Goal: Find specific page/section: Find specific page/section

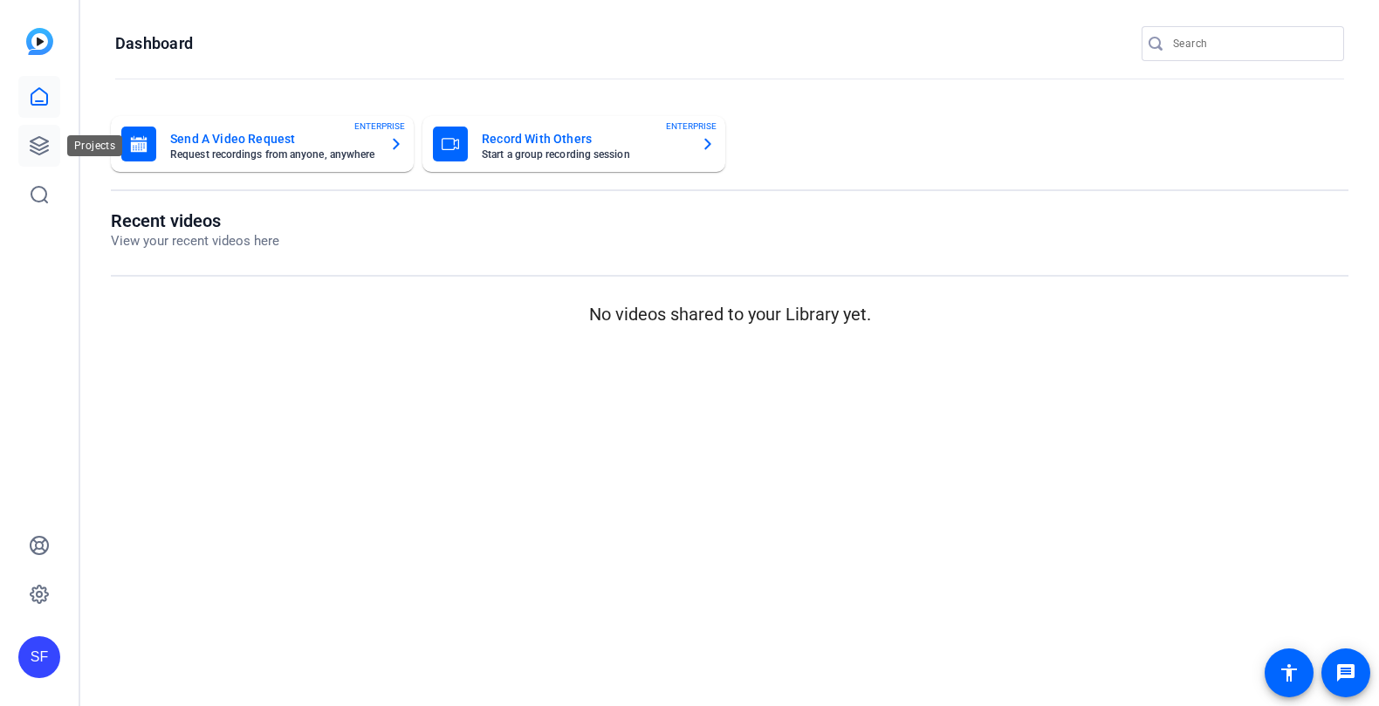
click at [45, 148] on icon at bounding box center [39, 145] width 21 height 21
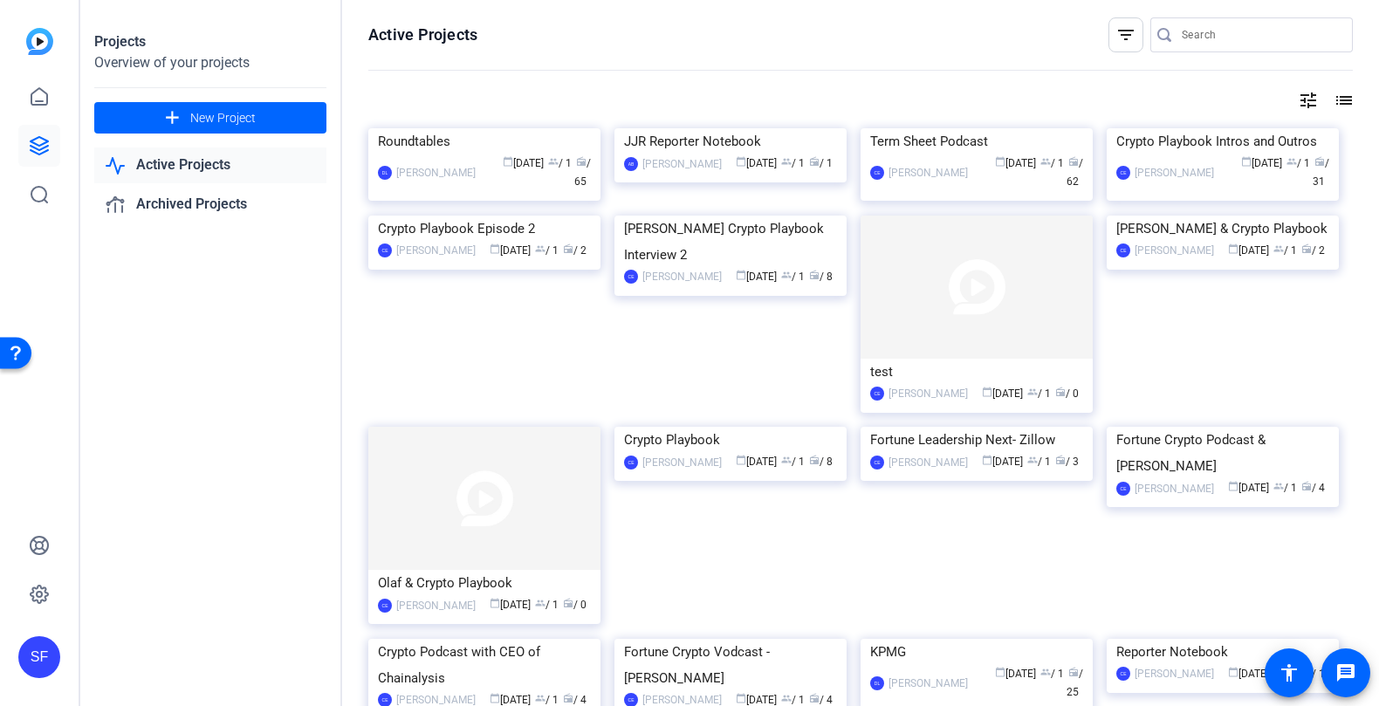
click at [1316, 100] on mat-icon "tune" at bounding box center [1308, 100] width 21 height 21
click at [1343, 105] on div at bounding box center [689, 353] width 1379 height 706
click at [1345, 101] on mat-icon "list" at bounding box center [1342, 100] width 21 height 21
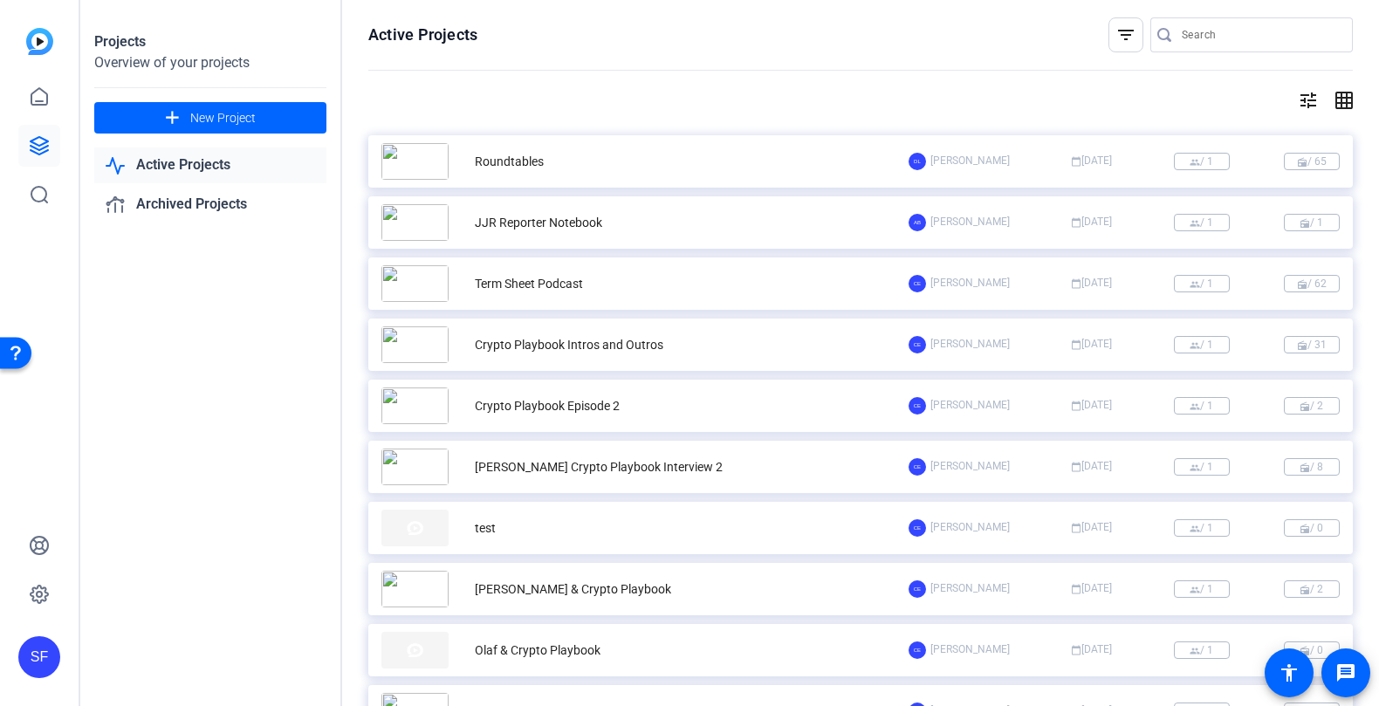
click at [1344, 101] on mat-icon "grid_on" at bounding box center [1342, 100] width 21 height 21
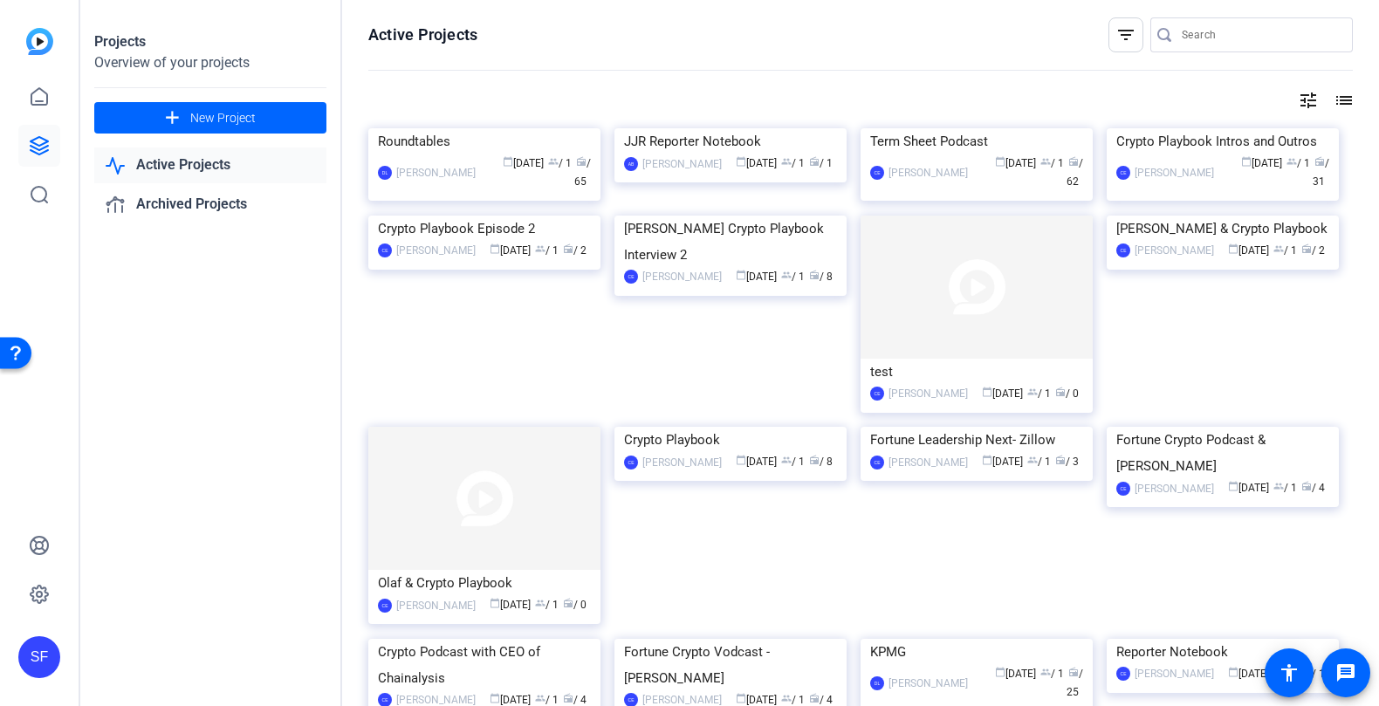
click at [1295, 99] on div "tune list" at bounding box center [860, 100] width 985 height 21
click at [1316, 100] on mat-icon "tune" at bounding box center [1308, 100] width 21 height 21
click at [1313, 100] on div at bounding box center [689, 353] width 1379 height 706
click at [1137, 32] on div "filter_list" at bounding box center [1126, 34] width 35 height 35
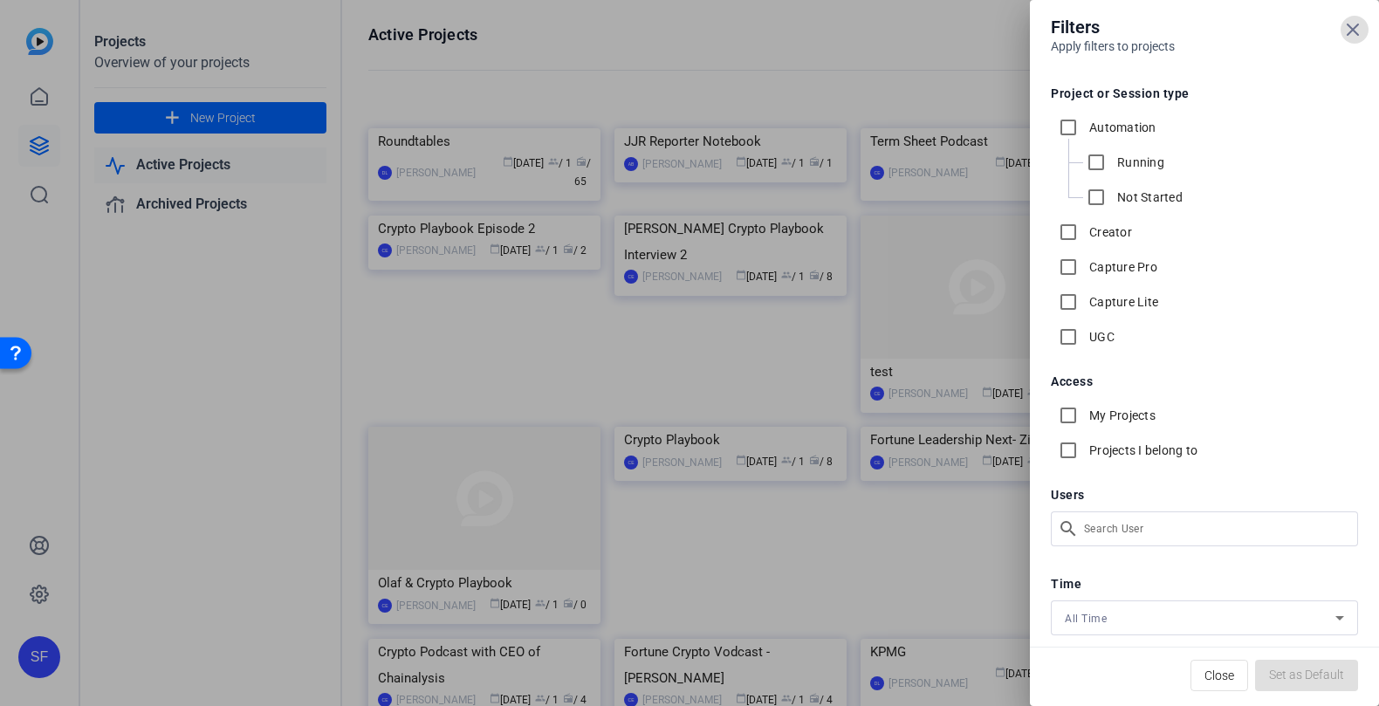
click at [949, 37] on div at bounding box center [689, 353] width 1379 height 706
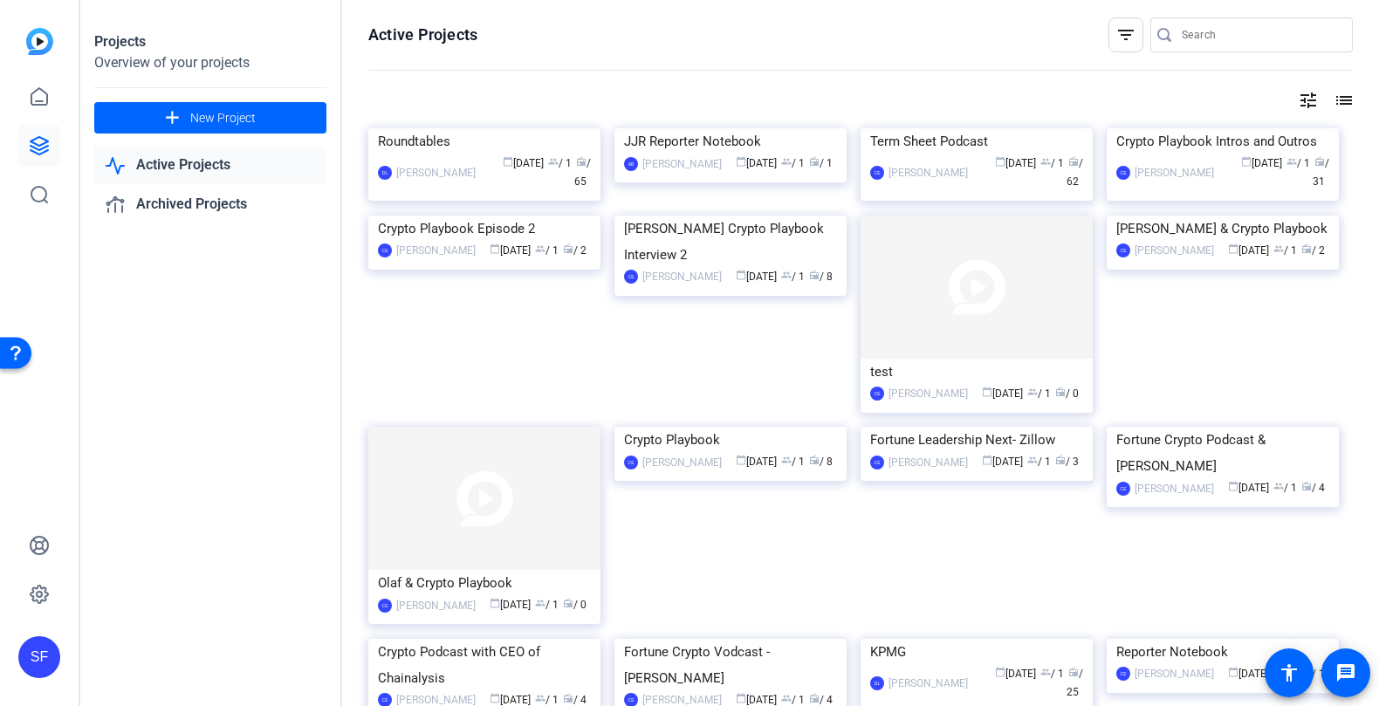
click at [1333, 112] on div "Active Projects filter_list tune list Roundtables DL David Lennon calendar_toda…" at bounding box center [860, 353] width 1037 height 706
click at [1341, 106] on mat-icon "list" at bounding box center [1342, 100] width 21 height 21
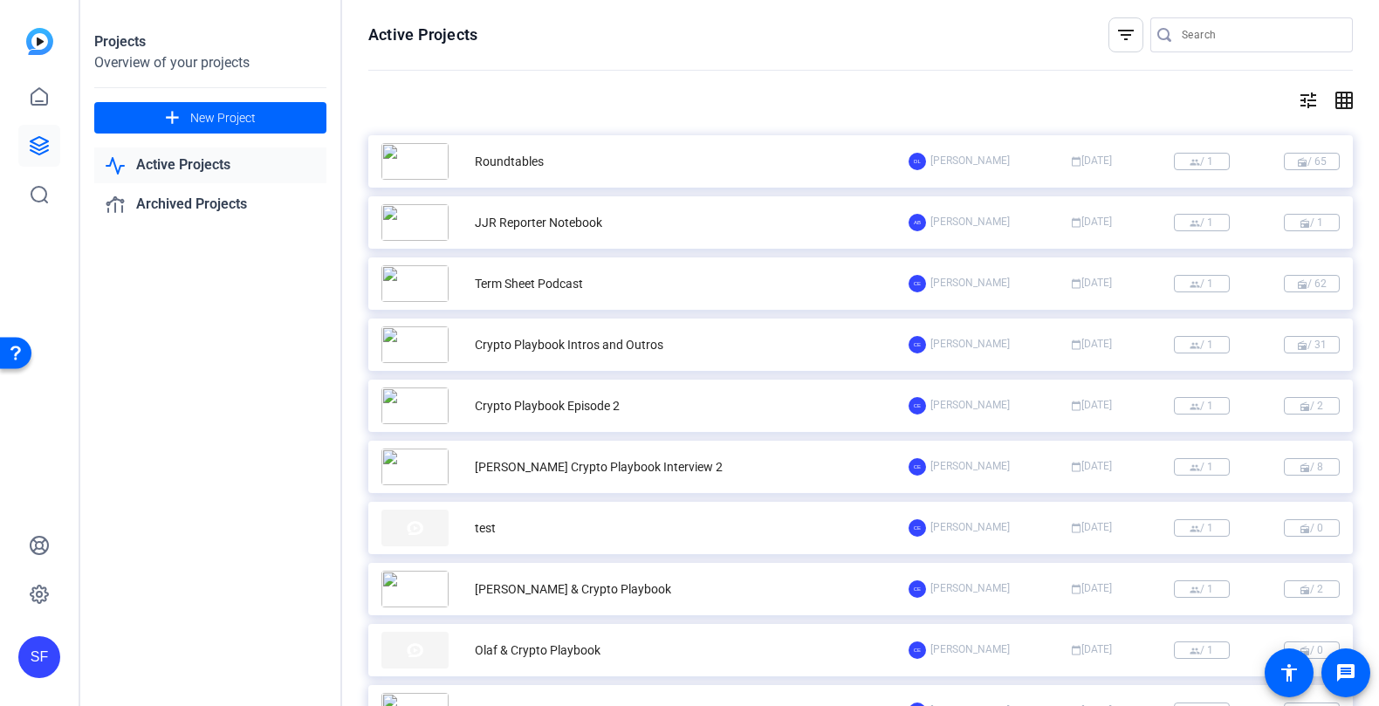
click at [1306, 102] on mat-icon "tune" at bounding box center [1308, 100] width 21 height 21
click at [1276, 138] on div "Newest First" at bounding box center [1213, 136] width 148 height 21
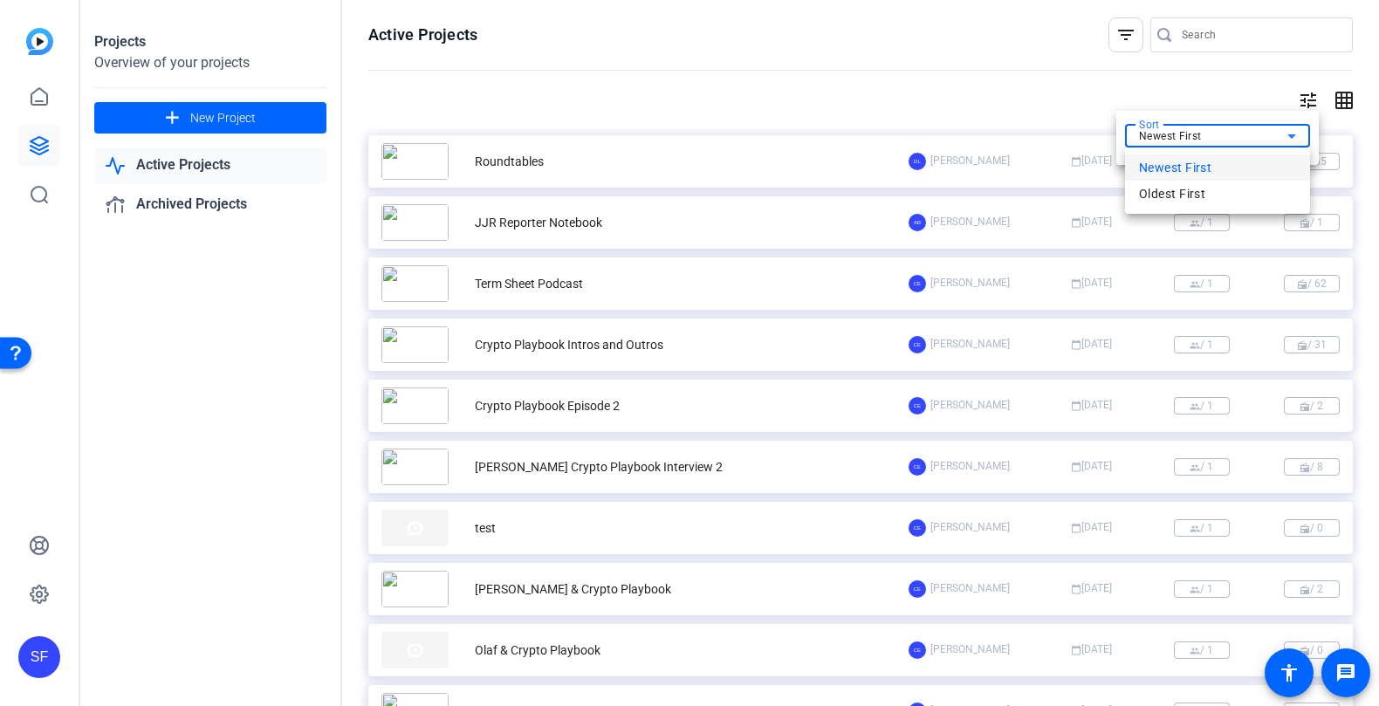
click at [1276, 138] on div at bounding box center [689, 353] width 1379 height 706
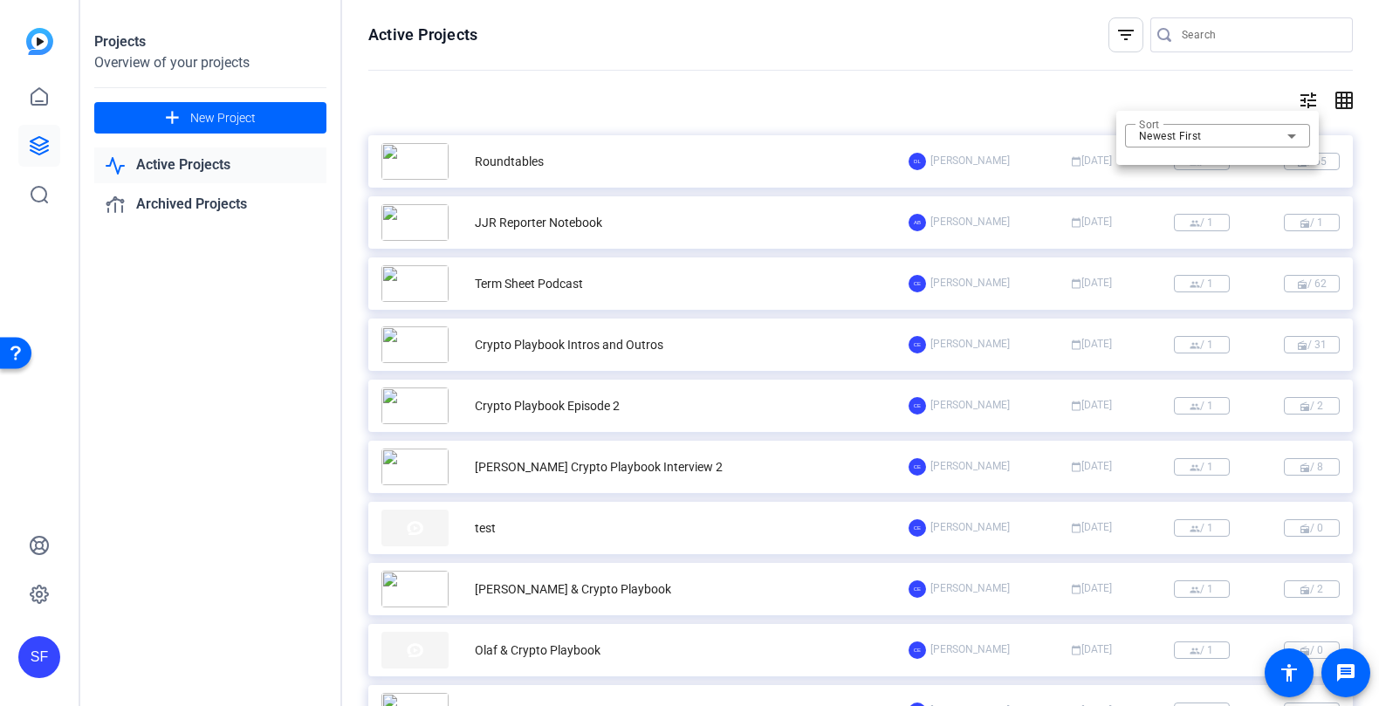
click at [1353, 98] on div at bounding box center [689, 353] width 1379 height 706
click at [1350, 98] on mat-icon "grid_on" at bounding box center [1342, 100] width 21 height 21
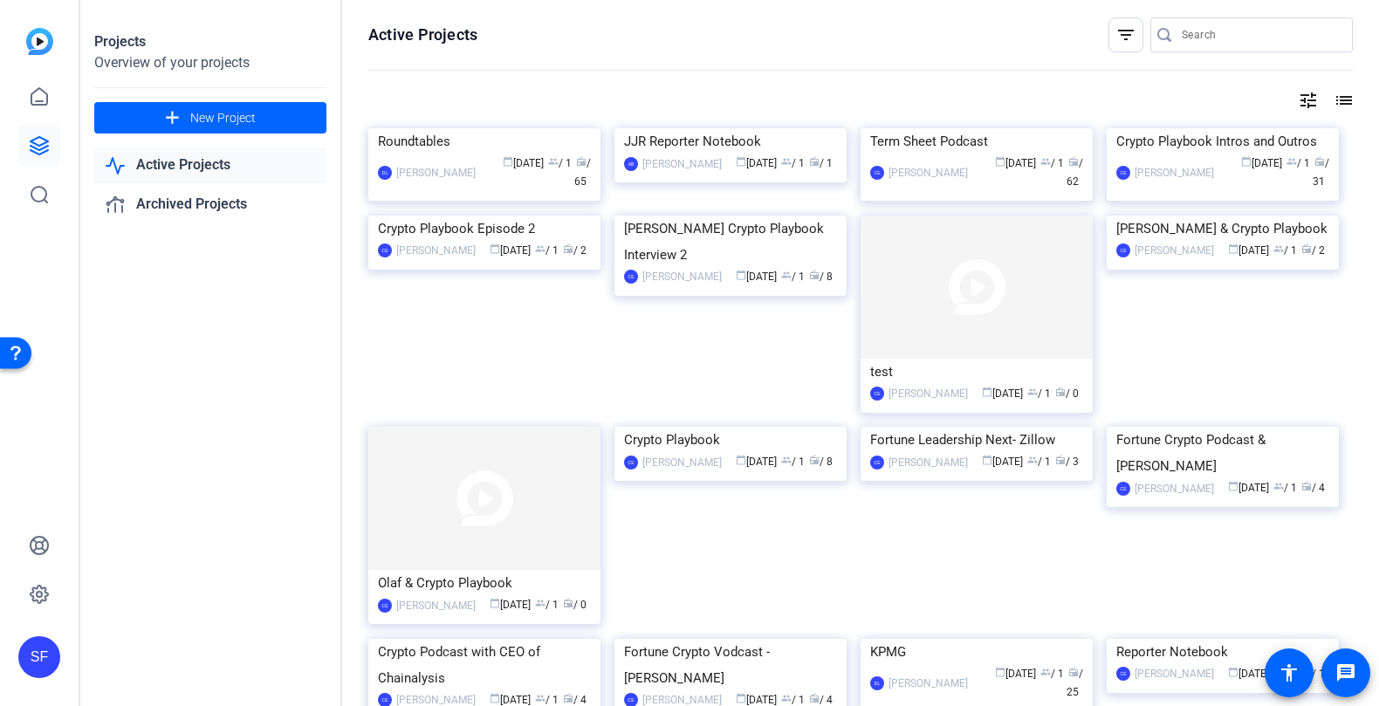
click at [1350, 98] on mat-icon "list" at bounding box center [1342, 100] width 21 height 21
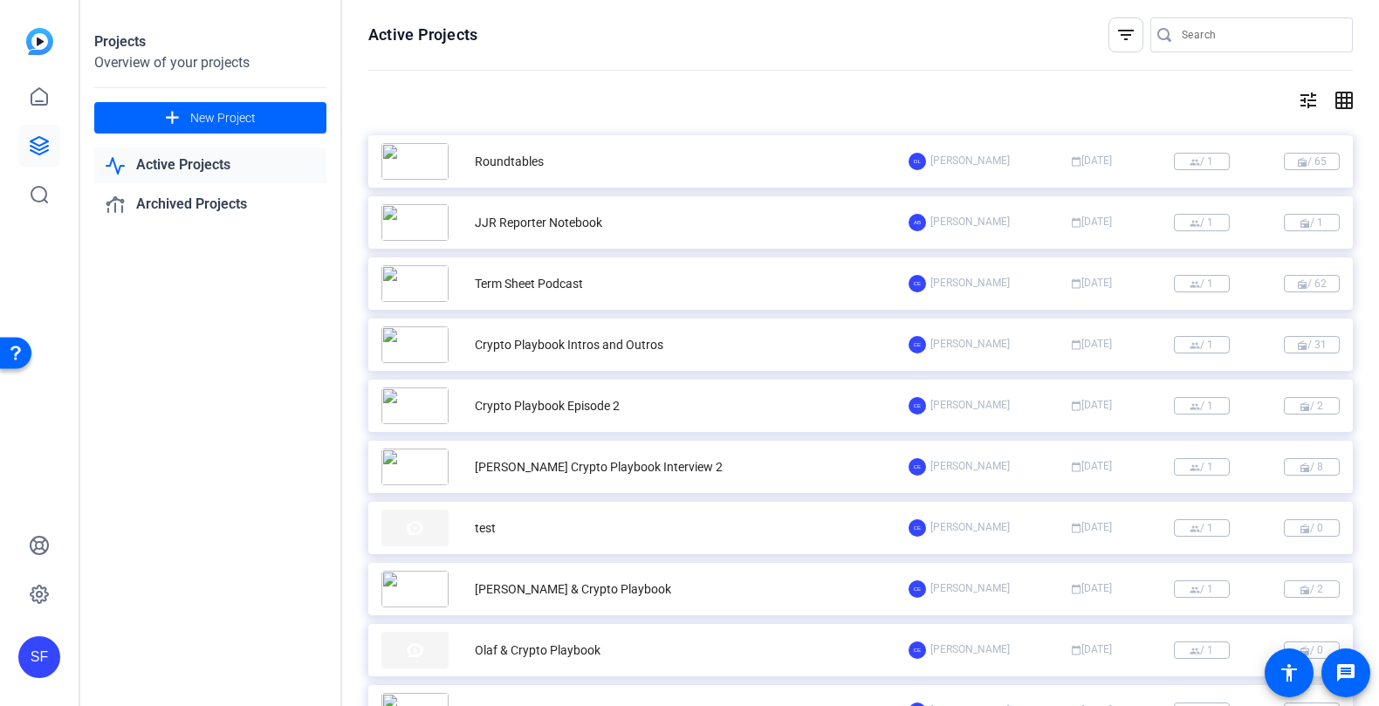
click at [1350, 98] on mat-icon "grid_on" at bounding box center [1342, 100] width 21 height 21
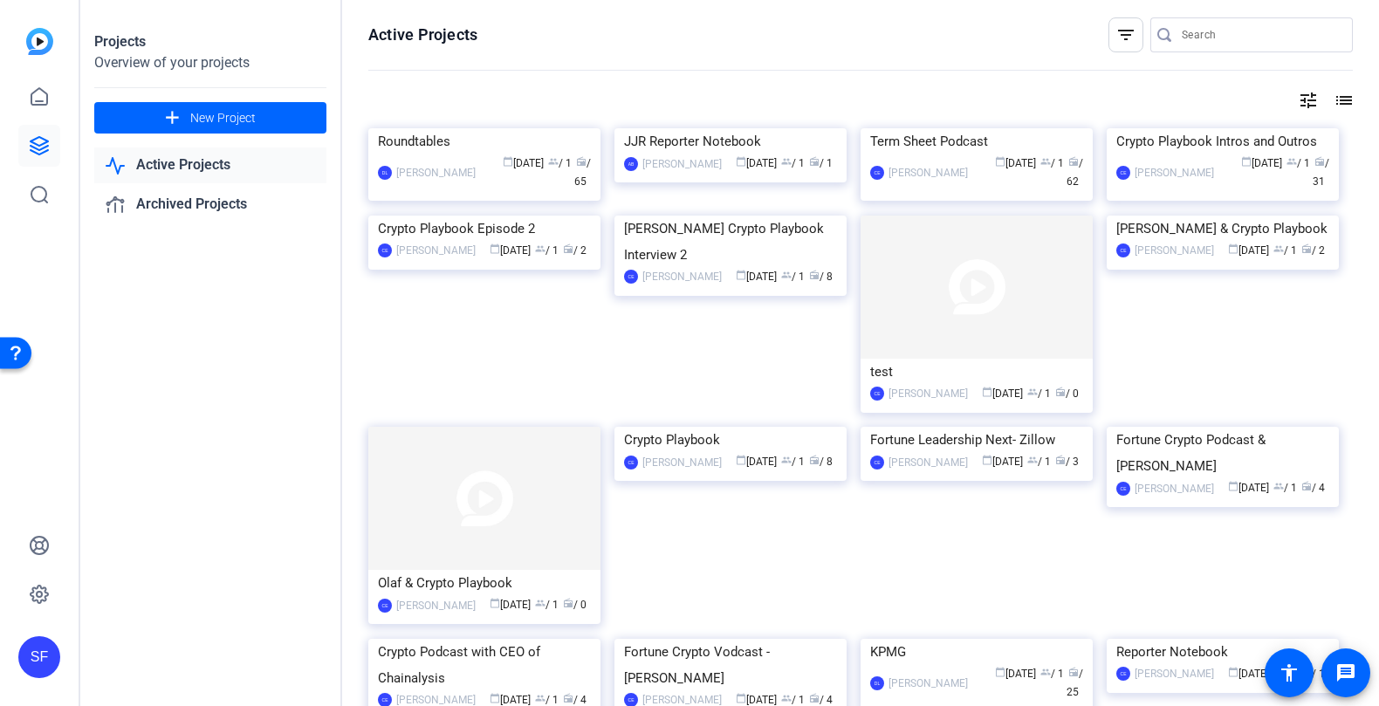
click at [1129, 28] on mat-icon "filter_list" at bounding box center [1126, 34] width 21 height 21
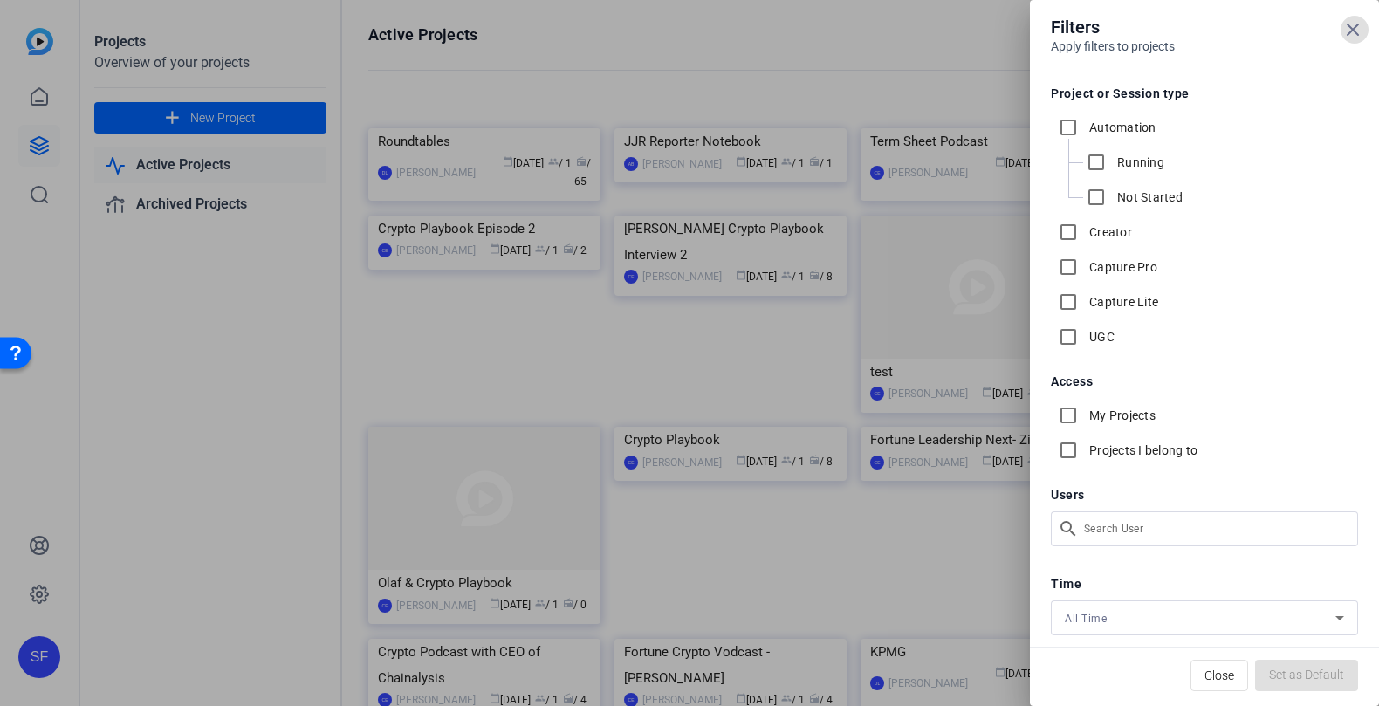
scroll to position [26, 0]
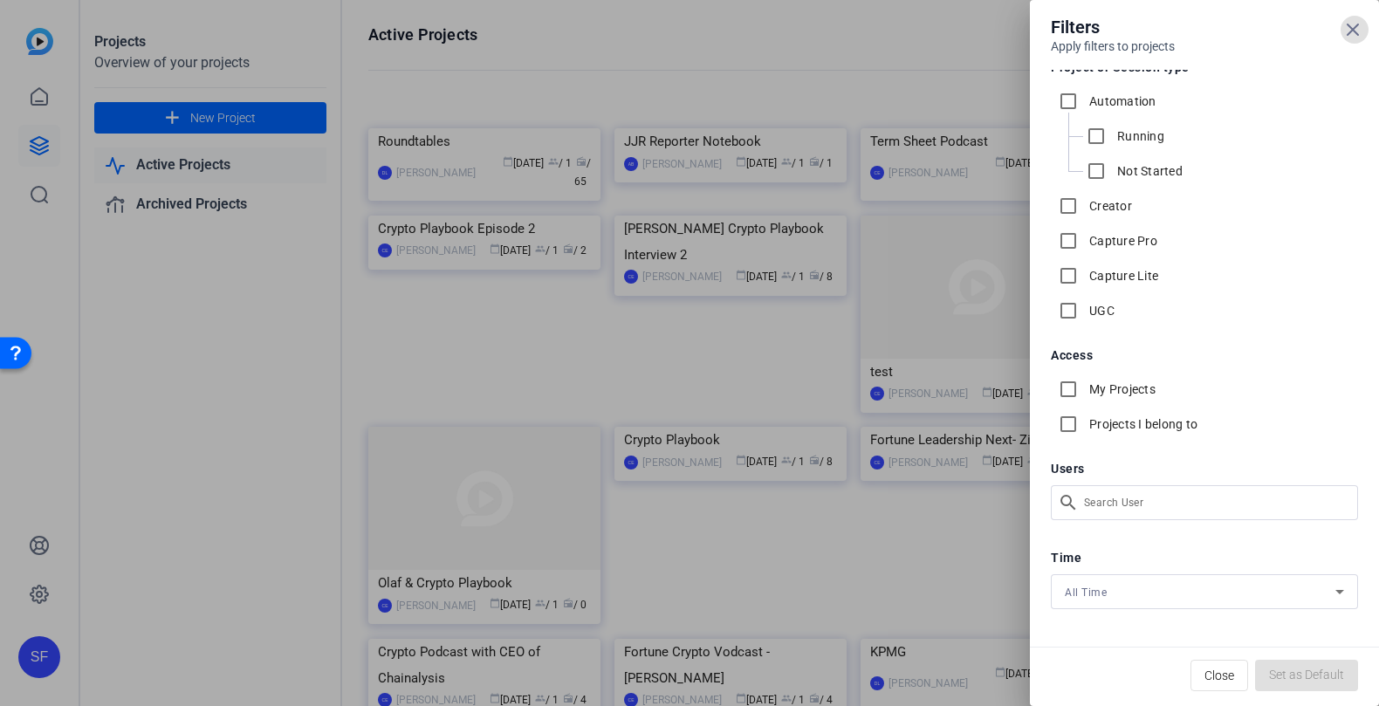
click at [1177, 508] on div "Filters Apply filters to projects Project or Session type Automation Running No…" at bounding box center [689, 353] width 1379 height 706
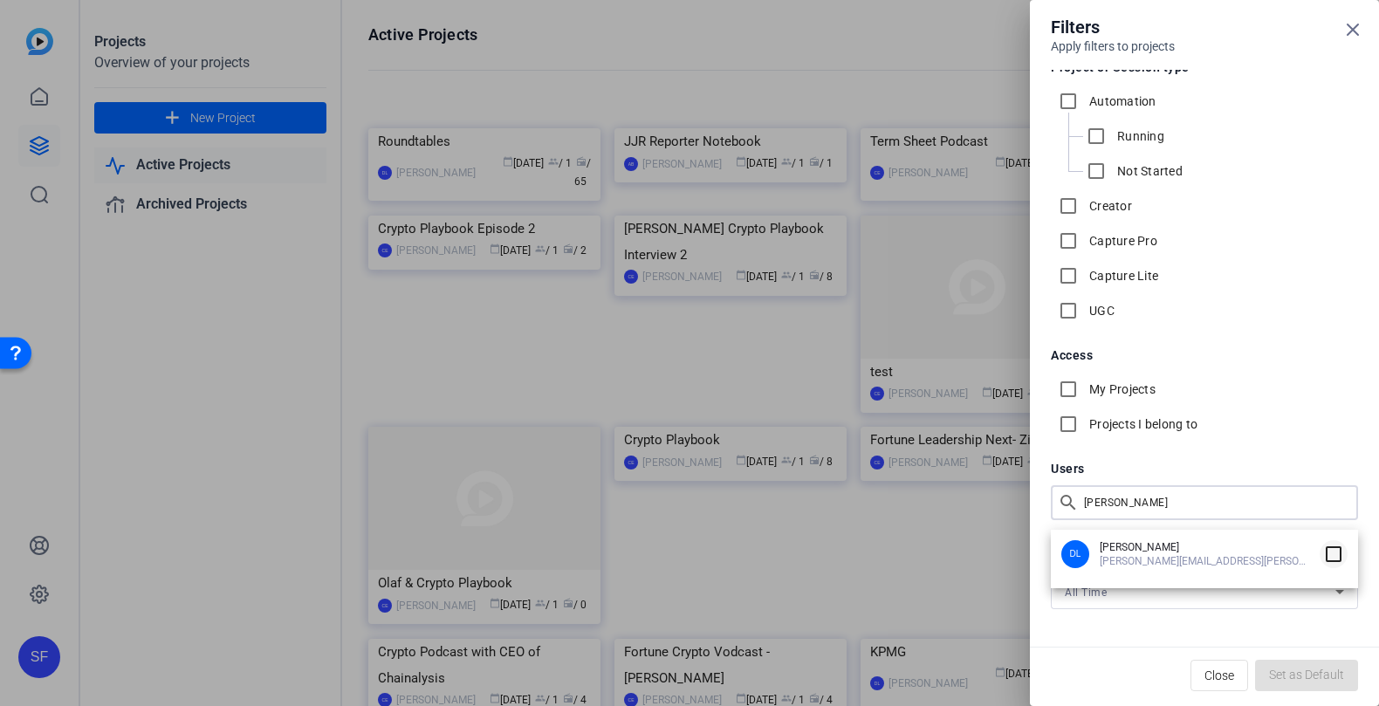
type input "david"
click at [1331, 551] on input "checkbox" at bounding box center [1334, 554] width 28 height 28
checkbox input "true"
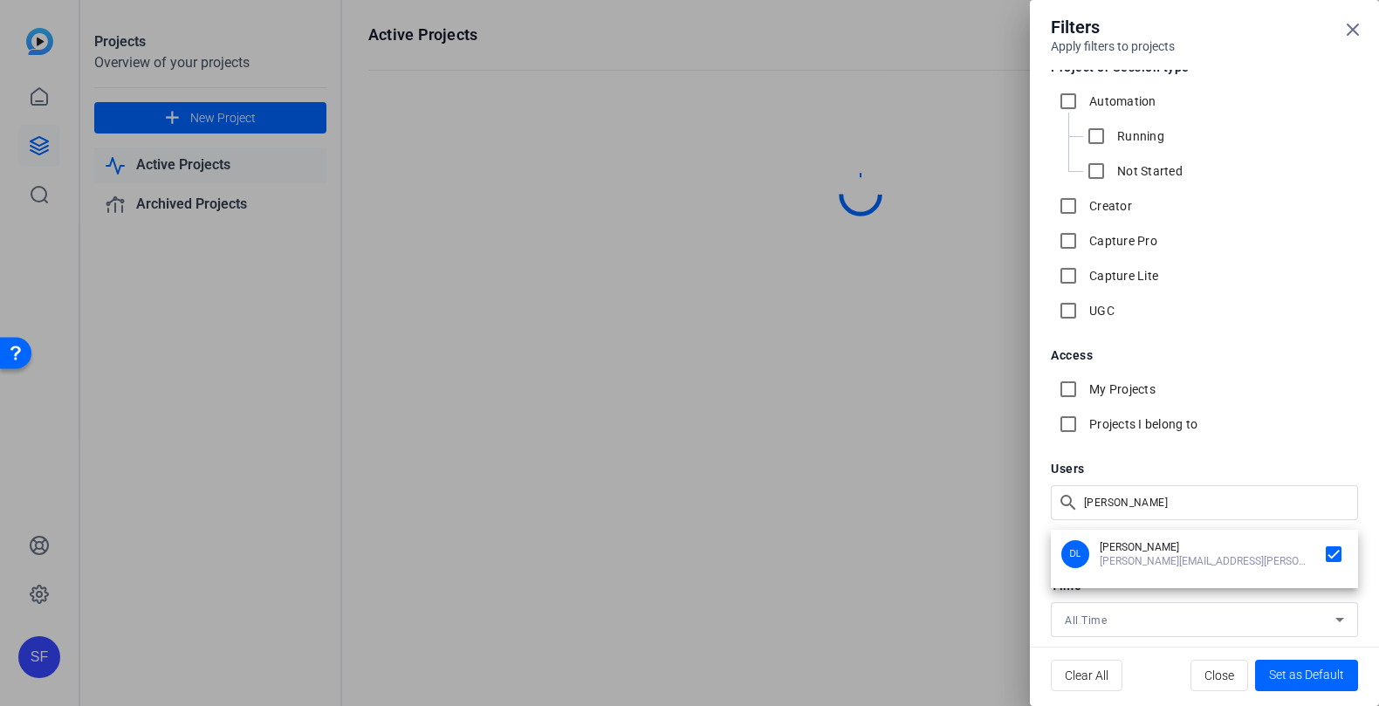
click at [1200, 507] on div at bounding box center [689, 353] width 1379 height 706
click at [1200, 507] on div "Filters Apply filters to projects Project or Session type Automation Running No…" at bounding box center [689, 353] width 1379 height 706
click at [1200, 507] on div at bounding box center [689, 353] width 1379 height 706
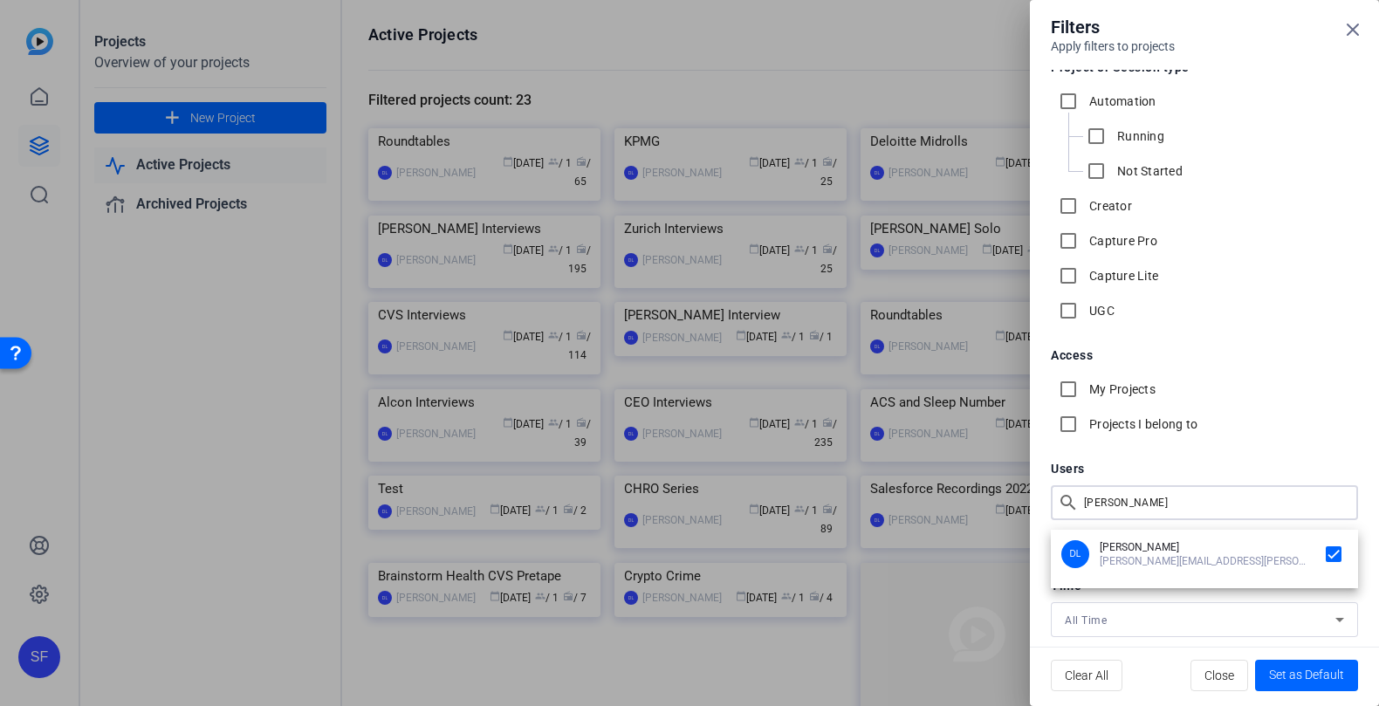
click at [1174, 510] on div "Filters Apply filters to projects Project or Session type Automation Running No…" at bounding box center [689, 353] width 1379 height 706
click at [1174, 510] on div at bounding box center [689, 353] width 1379 height 706
drag, startPoint x: 1128, startPoint y: 505, endPoint x: 1002, endPoint y: 497, distance: 126.0
click at [1002, 497] on div "Filters Apply filters to projects Project or Session type Automation Running No…" at bounding box center [689, 353] width 1379 height 706
type input "pia"
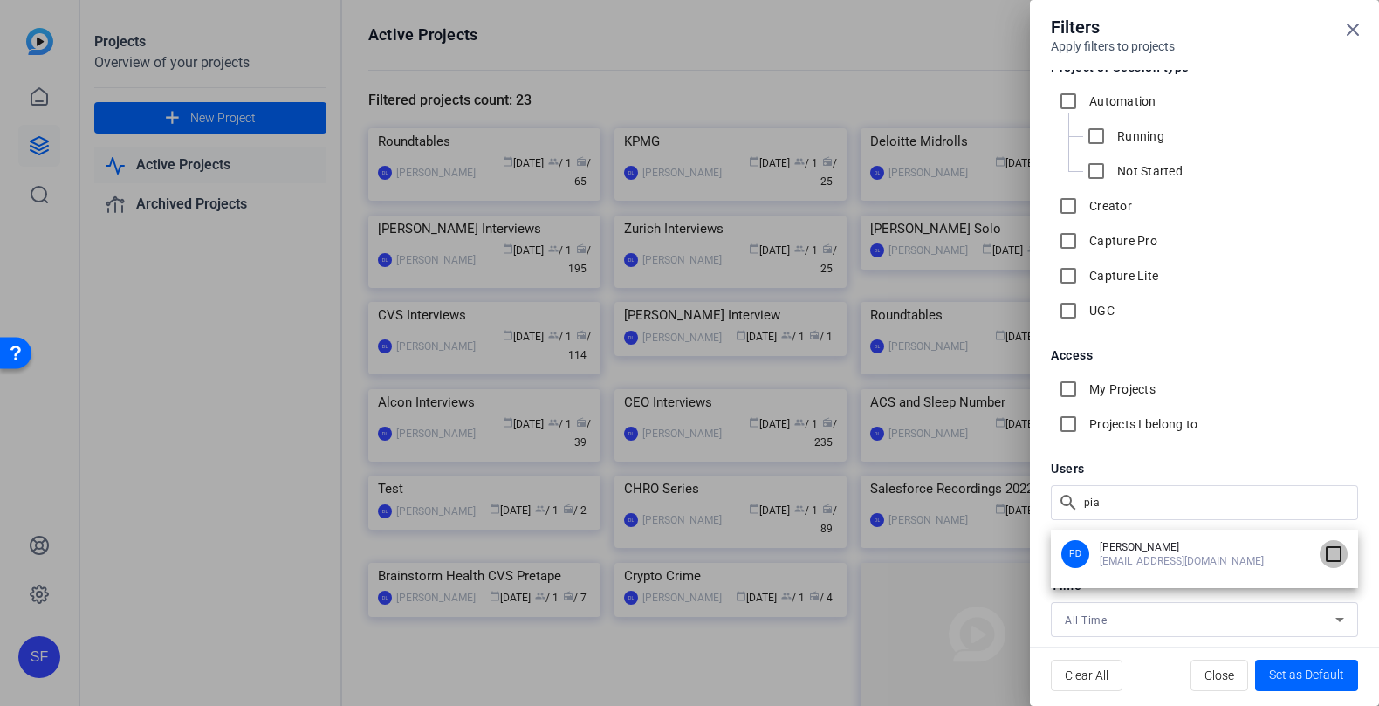
click at [1330, 550] on input "checkbox" at bounding box center [1334, 554] width 28 height 28
checkbox input "true"
click at [1224, 622] on div at bounding box center [689, 353] width 1379 height 706
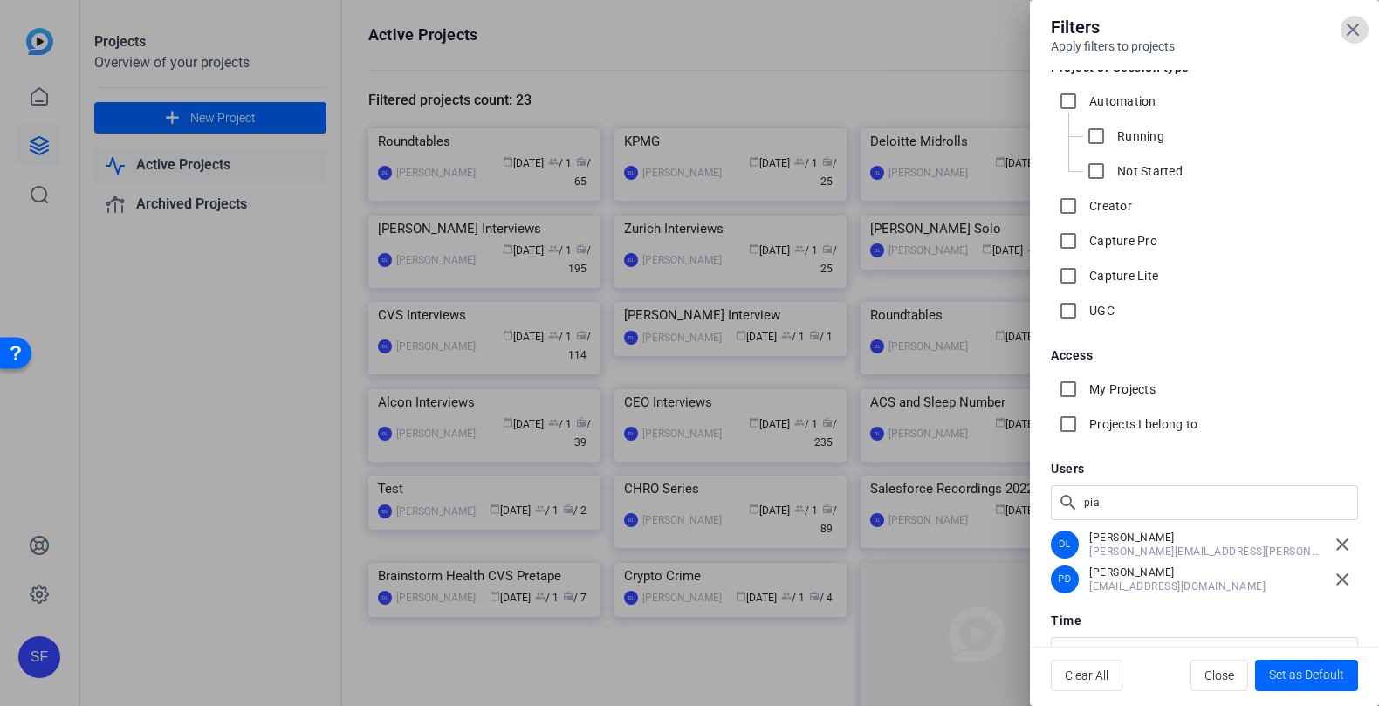
click at [1353, 27] on icon at bounding box center [1353, 29] width 21 height 21
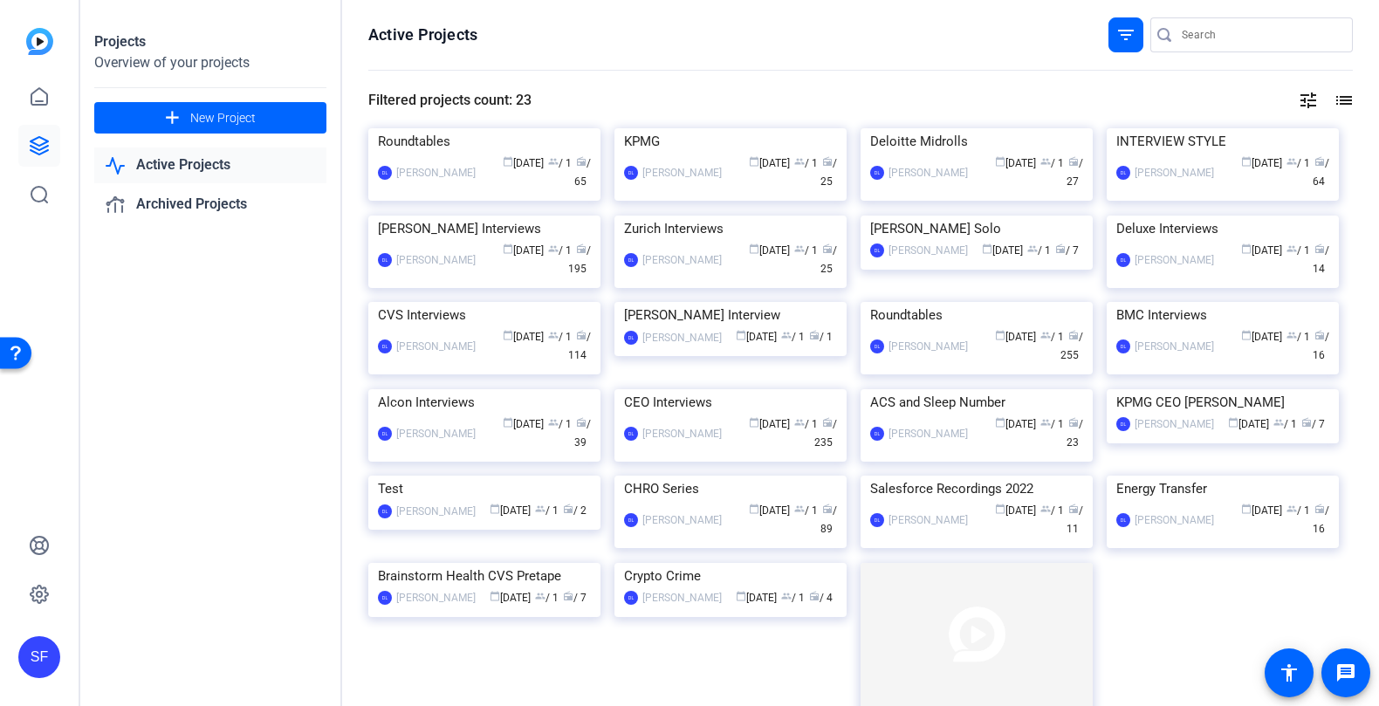
click at [1202, 29] on input "Search" at bounding box center [1260, 34] width 157 height 21
type input "aveva"
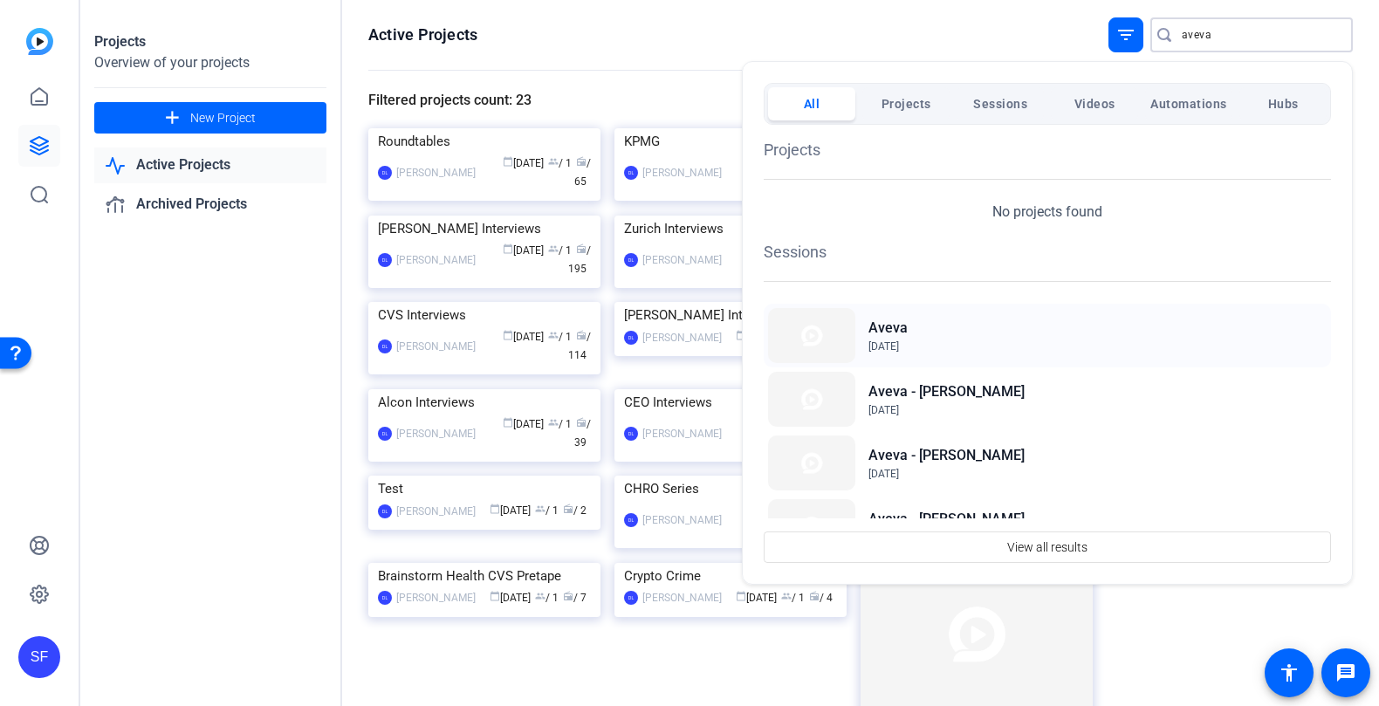
click at [951, 327] on div "Aveva Aug 13, 2025" at bounding box center [1047, 336] width 567 height 64
click at [220, 339] on div at bounding box center [689, 353] width 1379 height 706
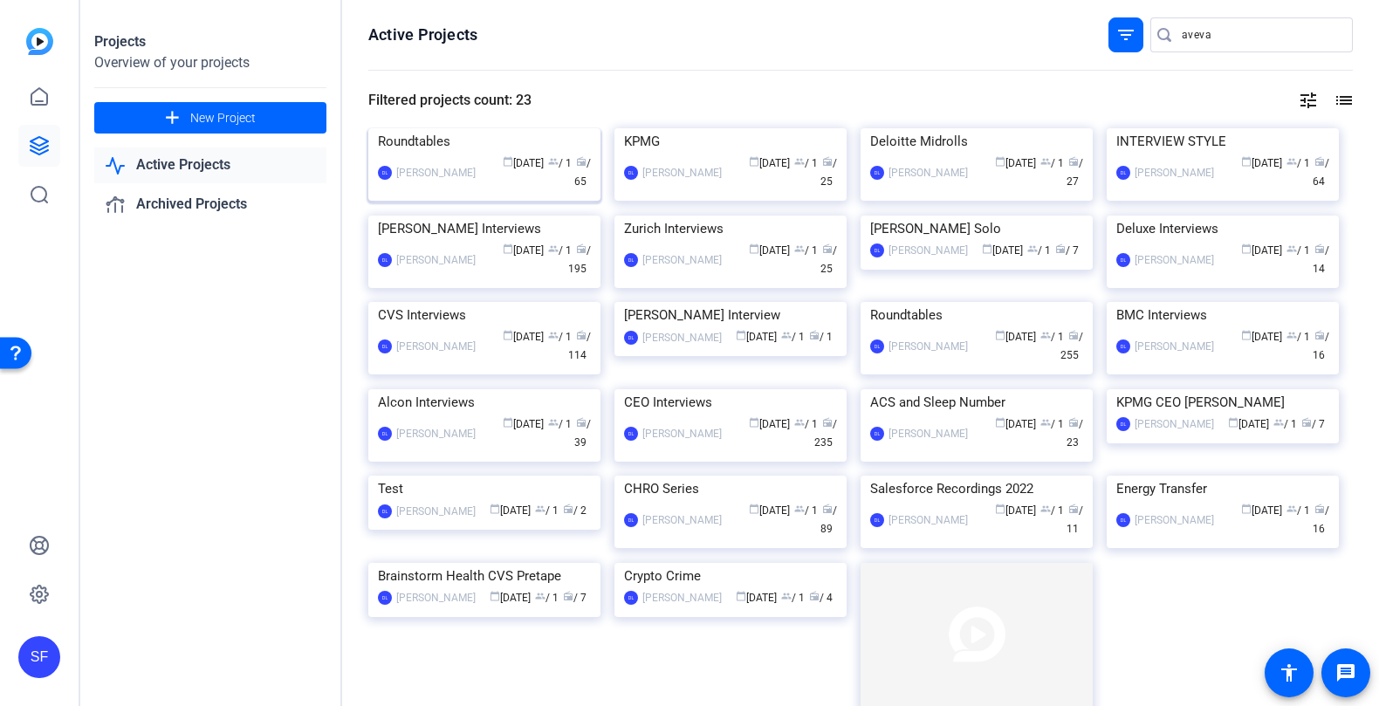
click at [566, 128] on img at bounding box center [484, 128] width 232 height 0
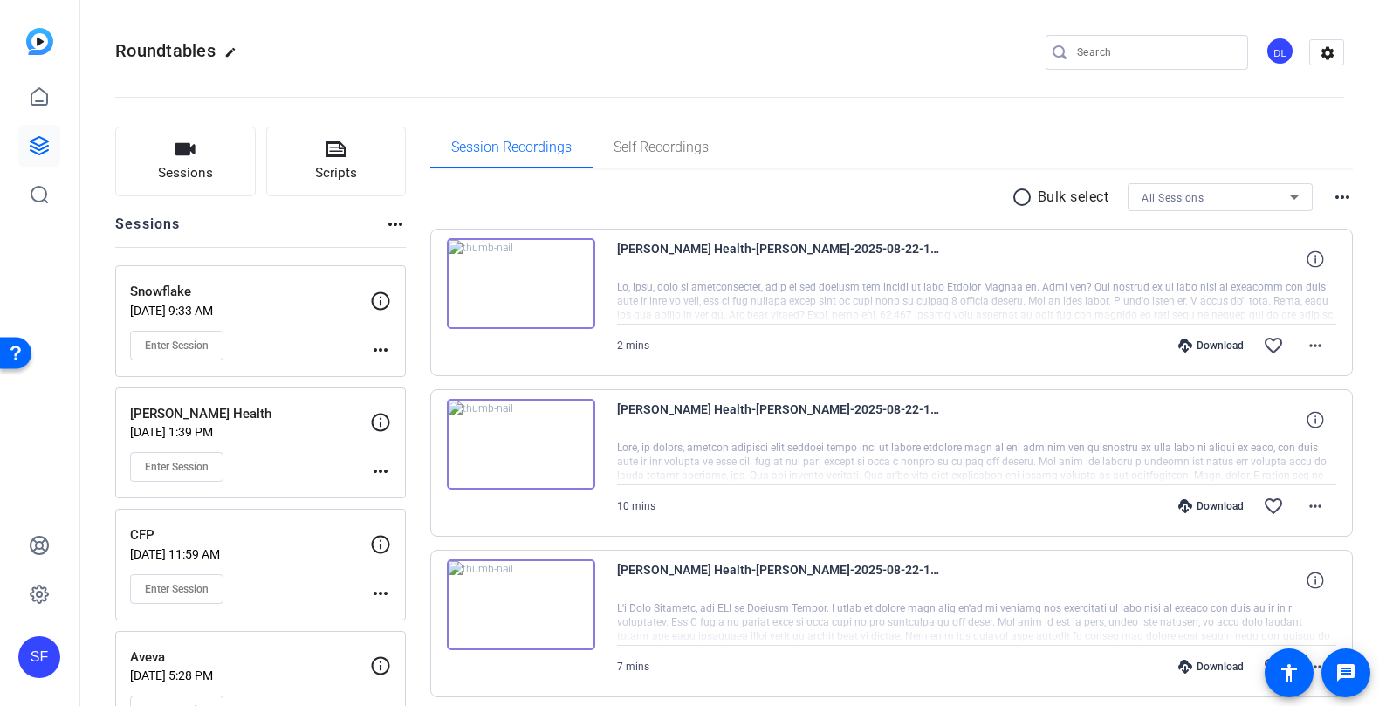
click at [299, 328] on div "Snowflake Aug 21, 2025 @ 9:33 AM Enter Session" at bounding box center [250, 321] width 240 height 79
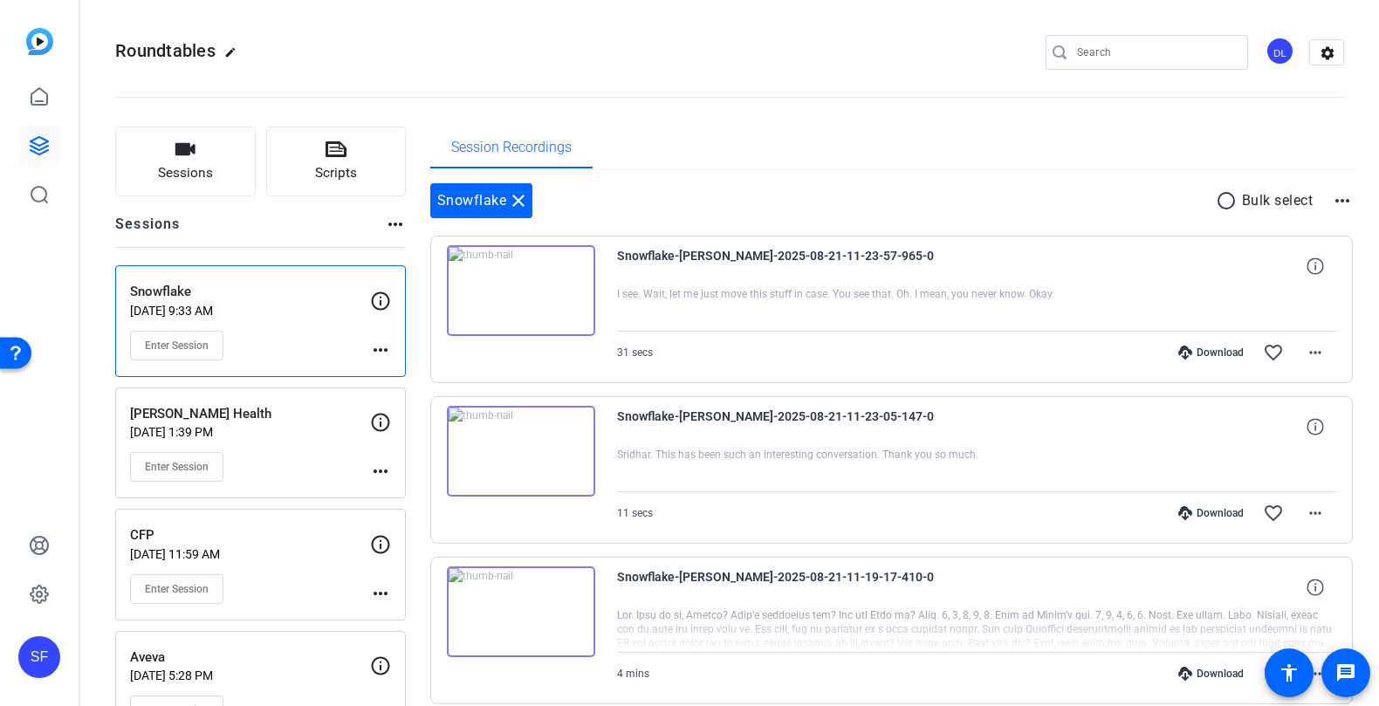
click at [292, 331] on div "Enter Session" at bounding box center [250, 346] width 240 height 30
click at [299, 452] on div "Enter Session" at bounding box center [250, 467] width 240 height 30
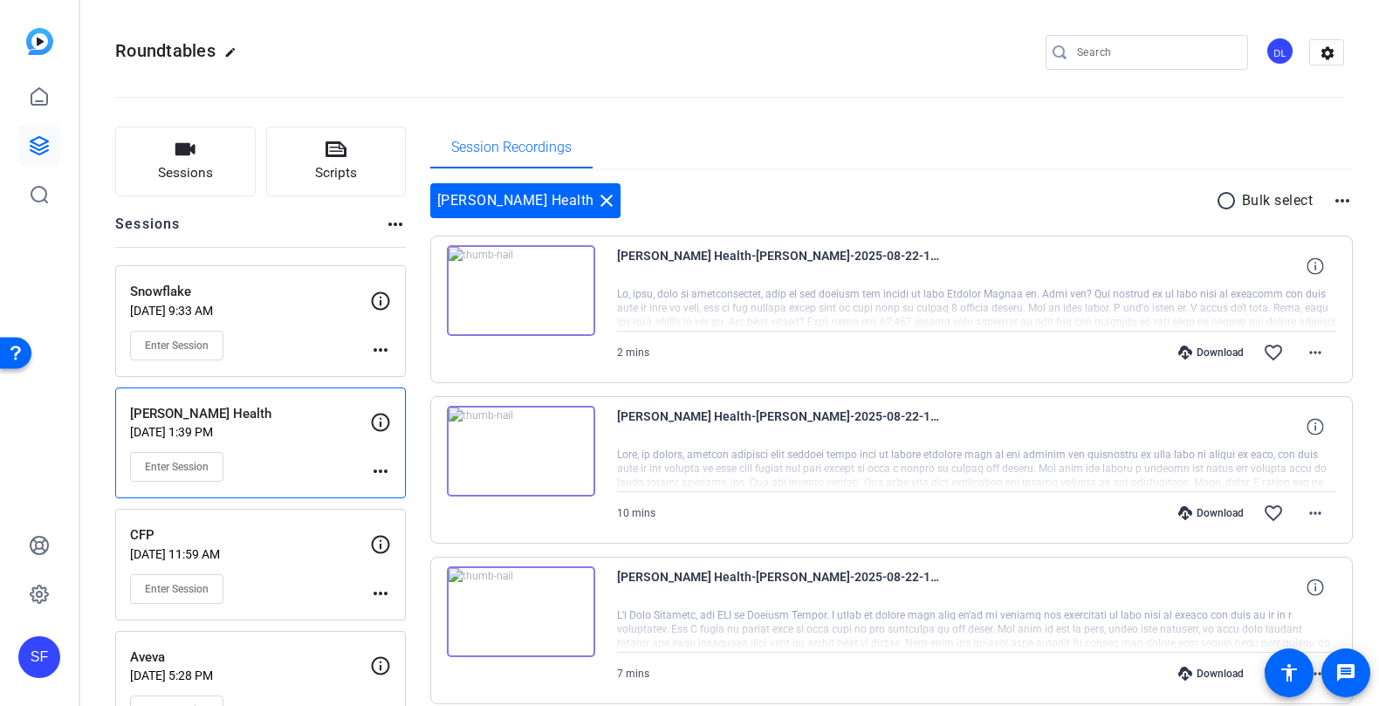
click at [317, 315] on p "[DATE] 9:33 AM" at bounding box center [250, 311] width 240 height 14
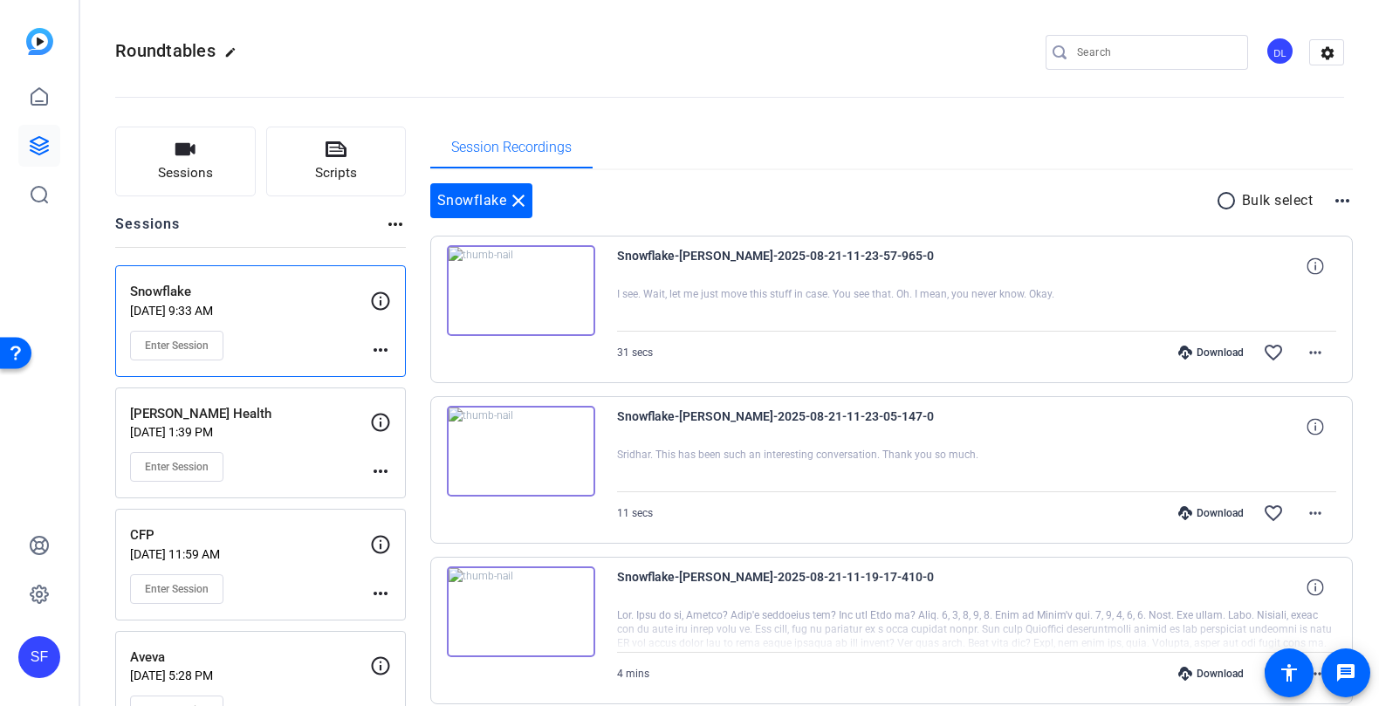
click at [326, 429] on p "[DATE] 1:39 PM" at bounding box center [250, 432] width 240 height 14
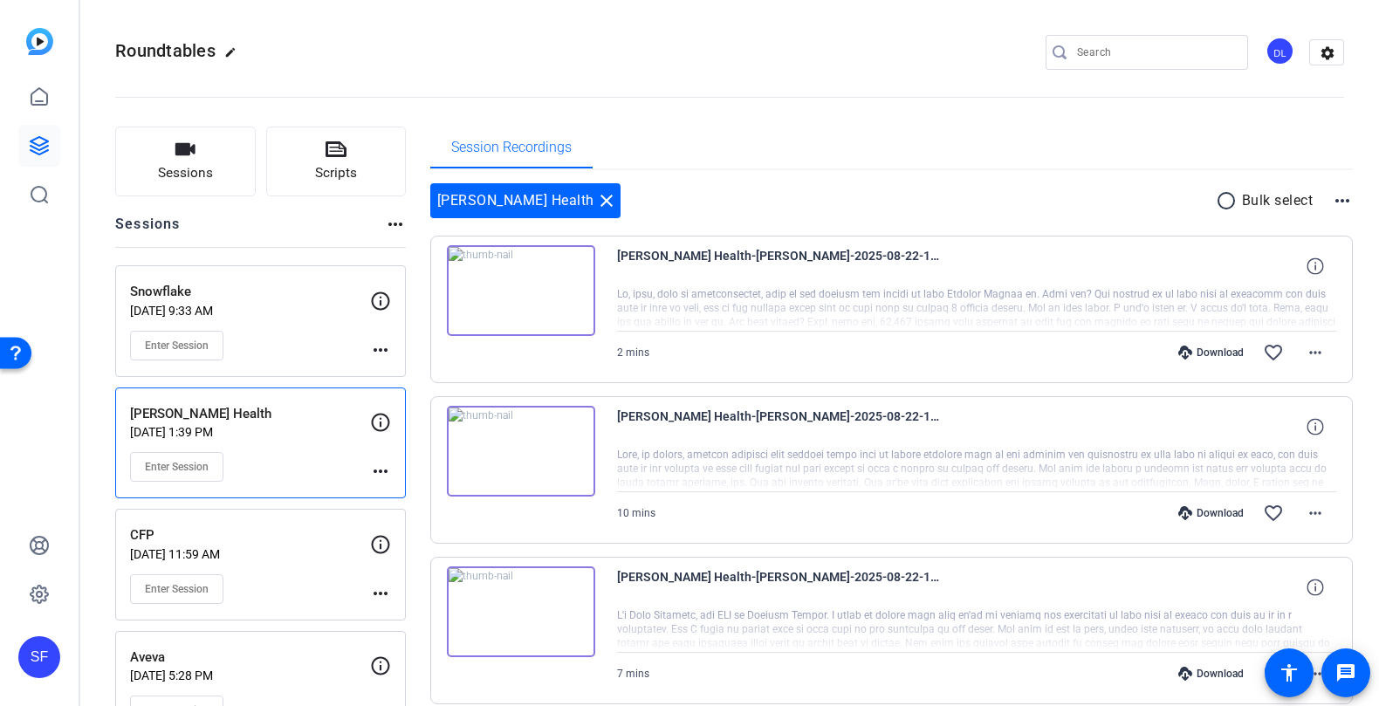
click at [300, 331] on div "Enter Session" at bounding box center [250, 346] width 240 height 30
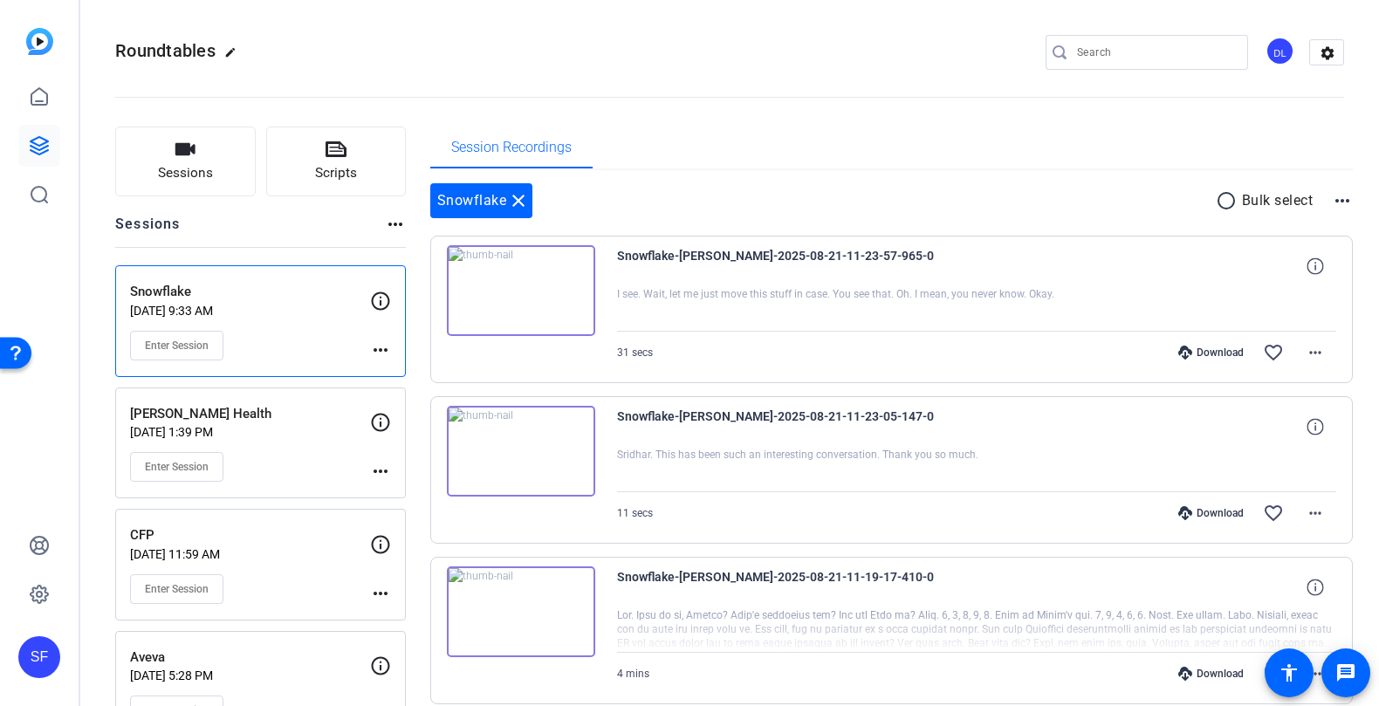
click at [1281, 47] on div "DL" at bounding box center [1280, 51] width 29 height 29
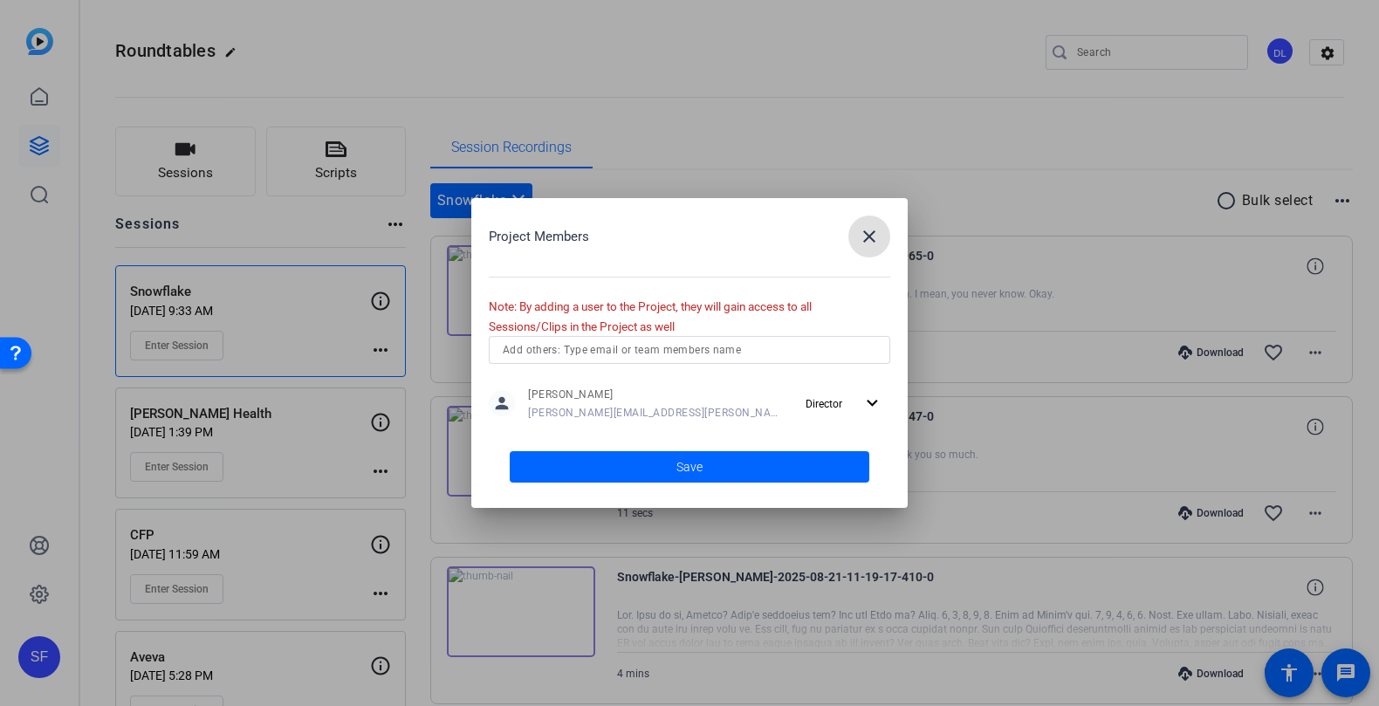
click at [863, 231] on mat-icon "close" at bounding box center [869, 236] width 21 height 21
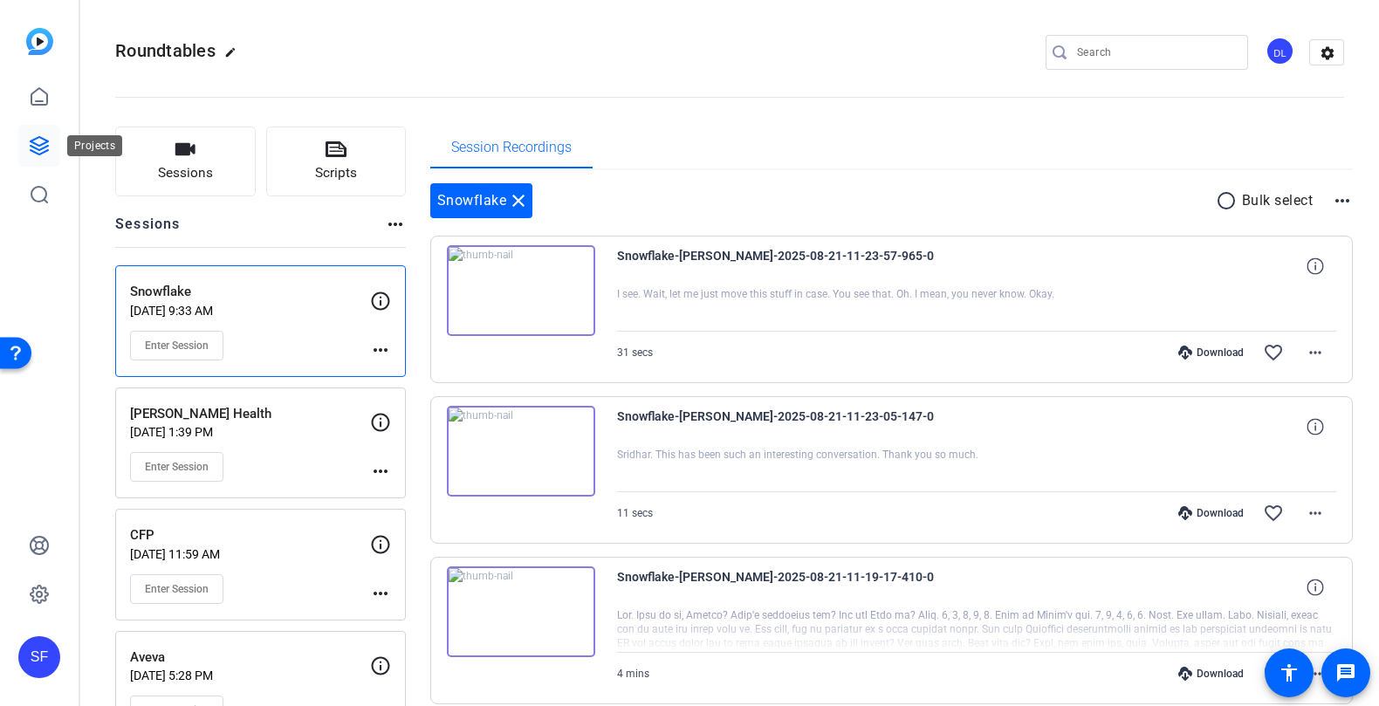
click at [29, 140] on icon at bounding box center [39, 145] width 21 height 21
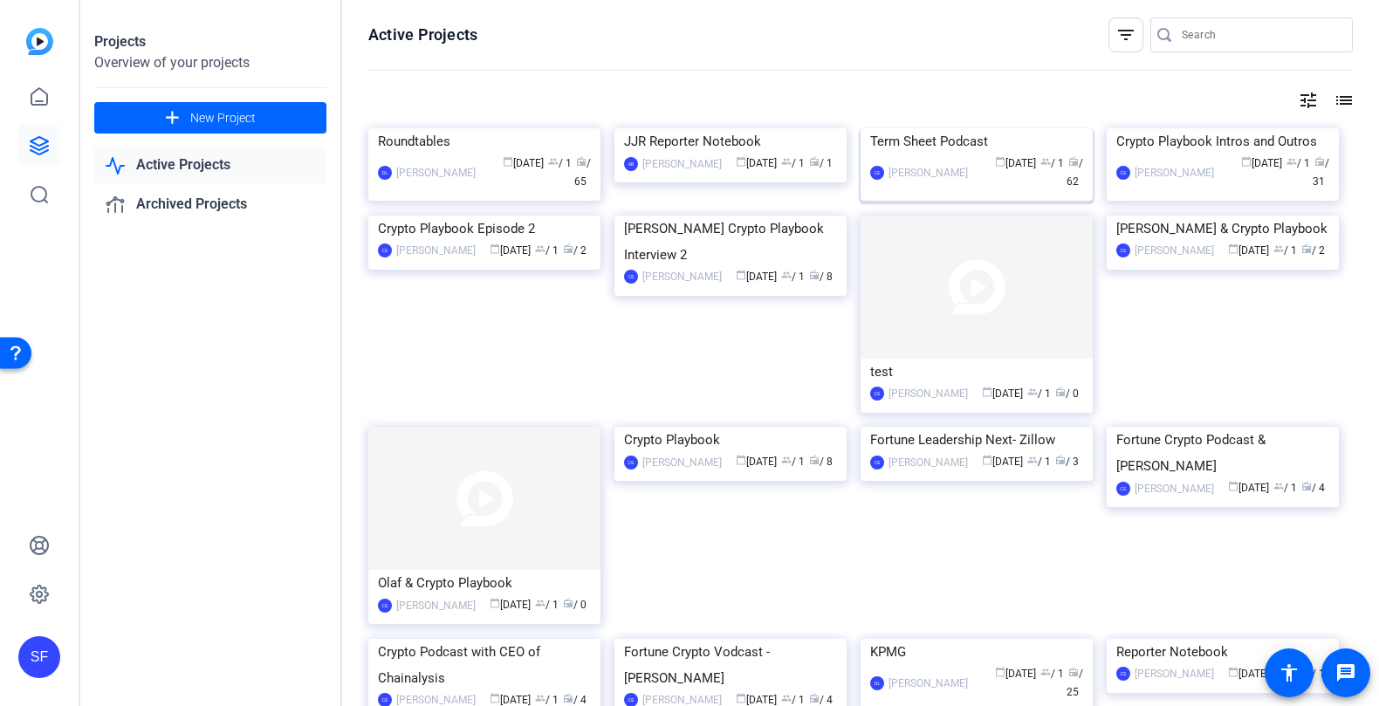
click at [939, 128] on img at bounding box center [977, 128] width 232 height 0
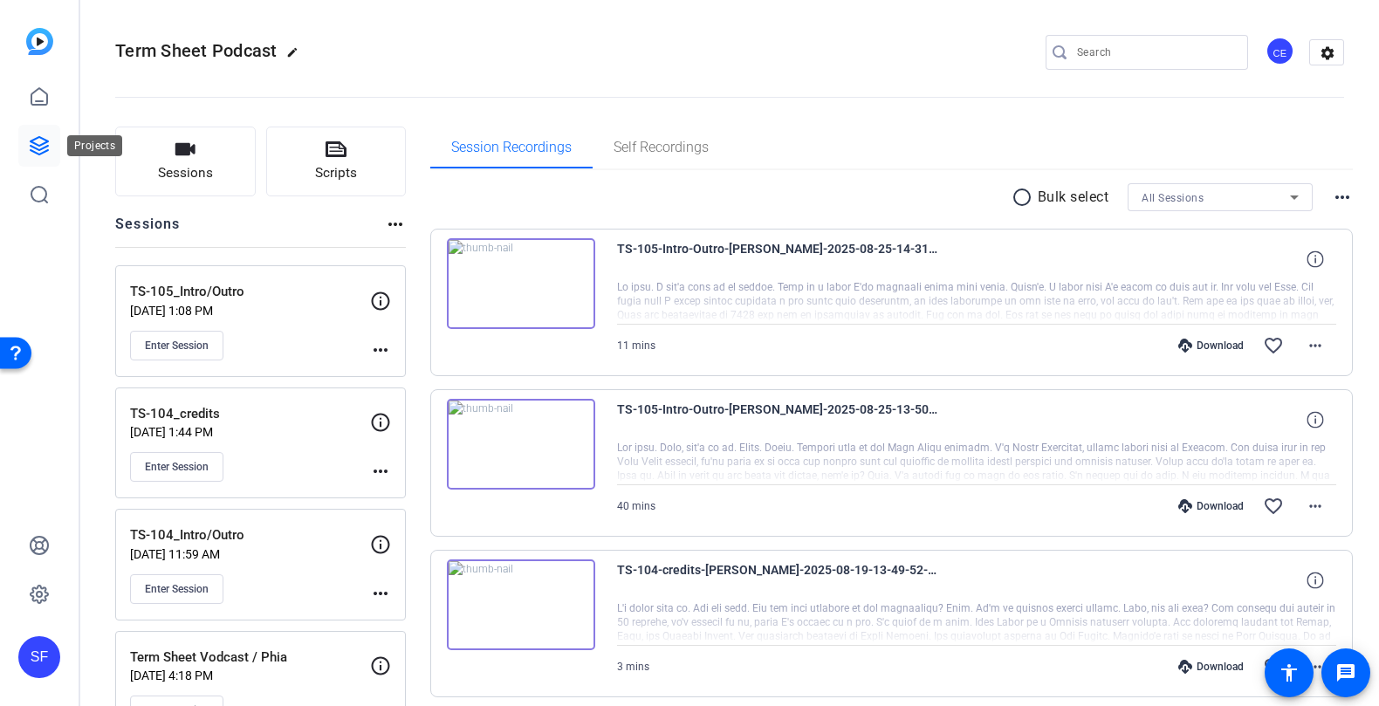
click at [39, 141] on icon at bounding box center [39, 145] width 21 height 21
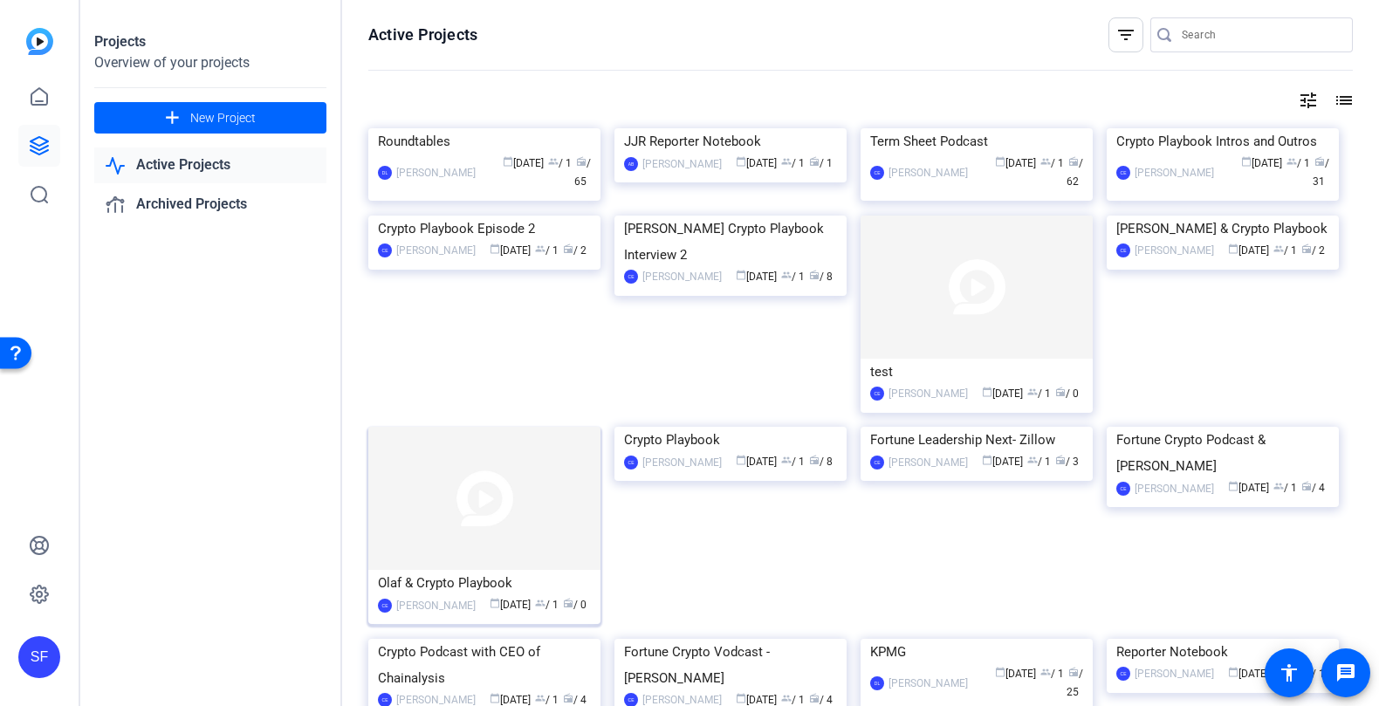
click at [482, 570] on img at bounding box center [484, 498] width 232 height 143
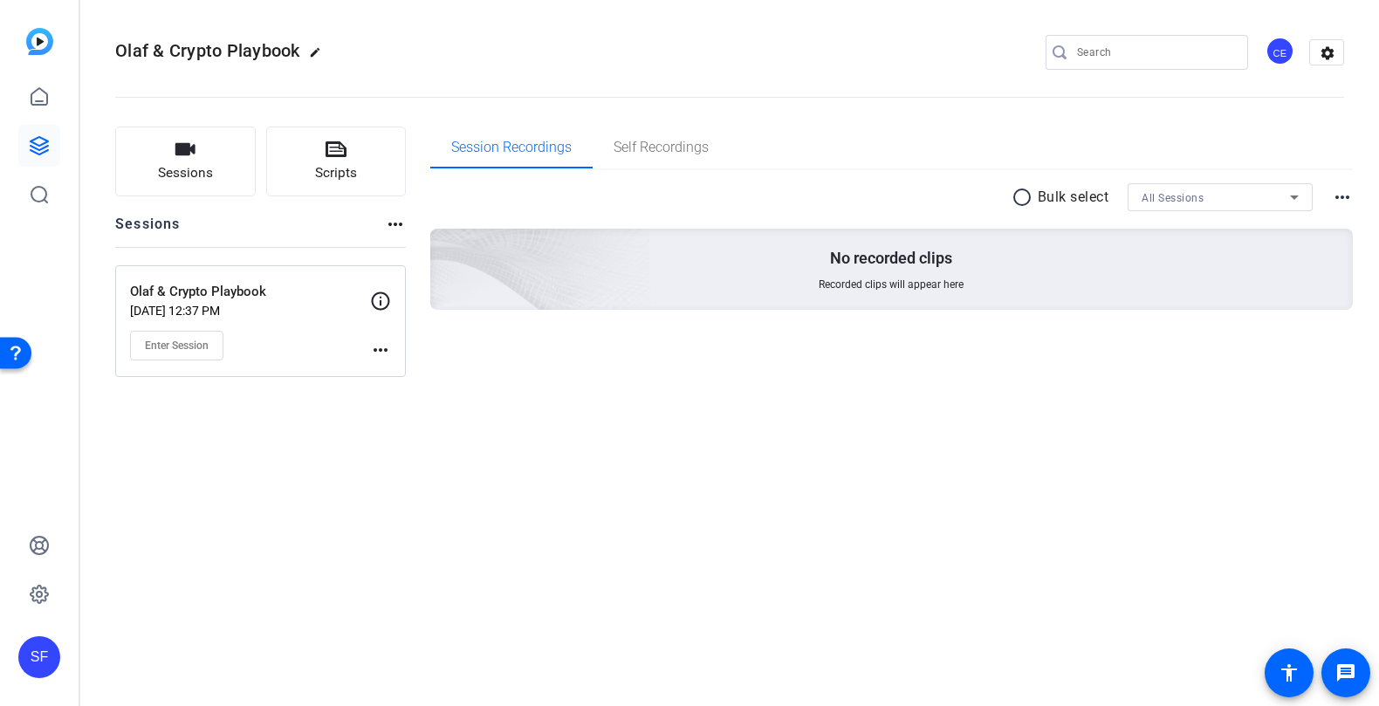
click at [287, 322] on div "Olaf & Crypto Playbook Jul 01, 2025 @ 12:37 PM Enter Session" at bounding box center [250, 321] width 240 height 79
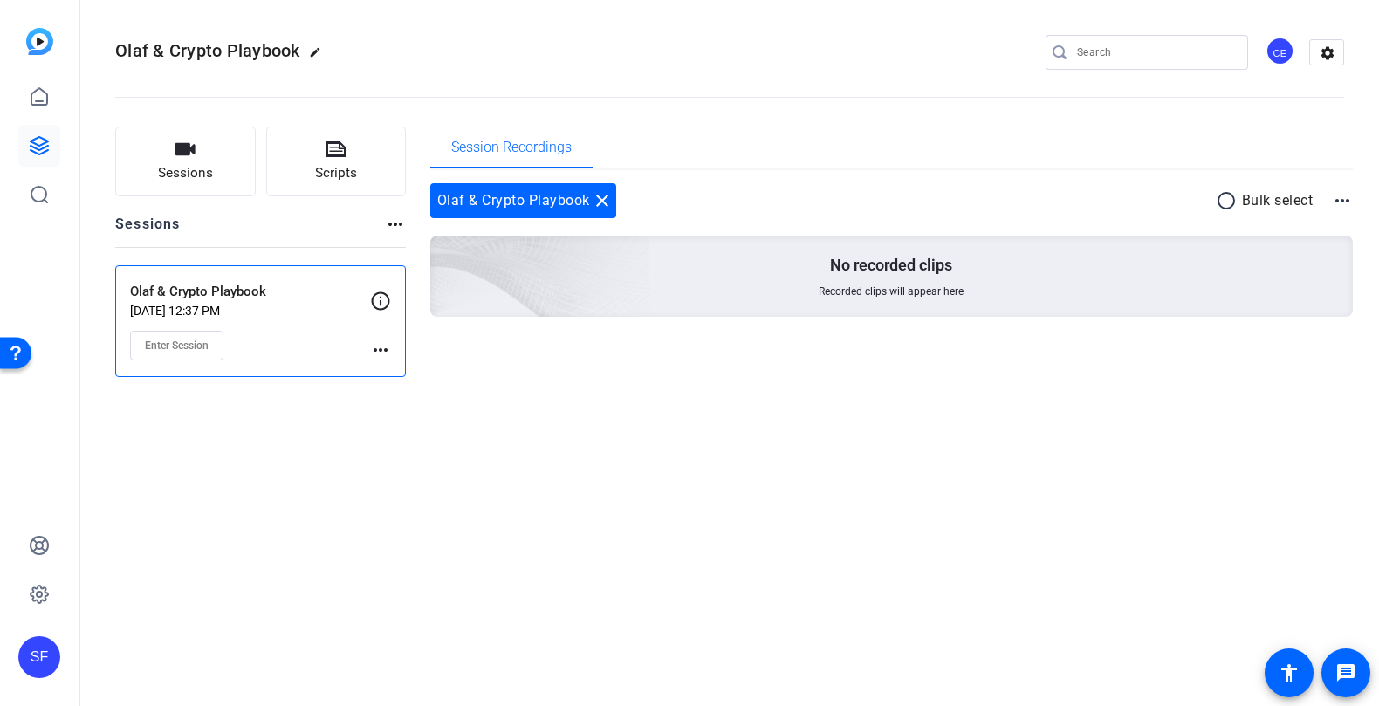
click at [46, 133] on link at bounding box center [39, 146] width 42 height 42
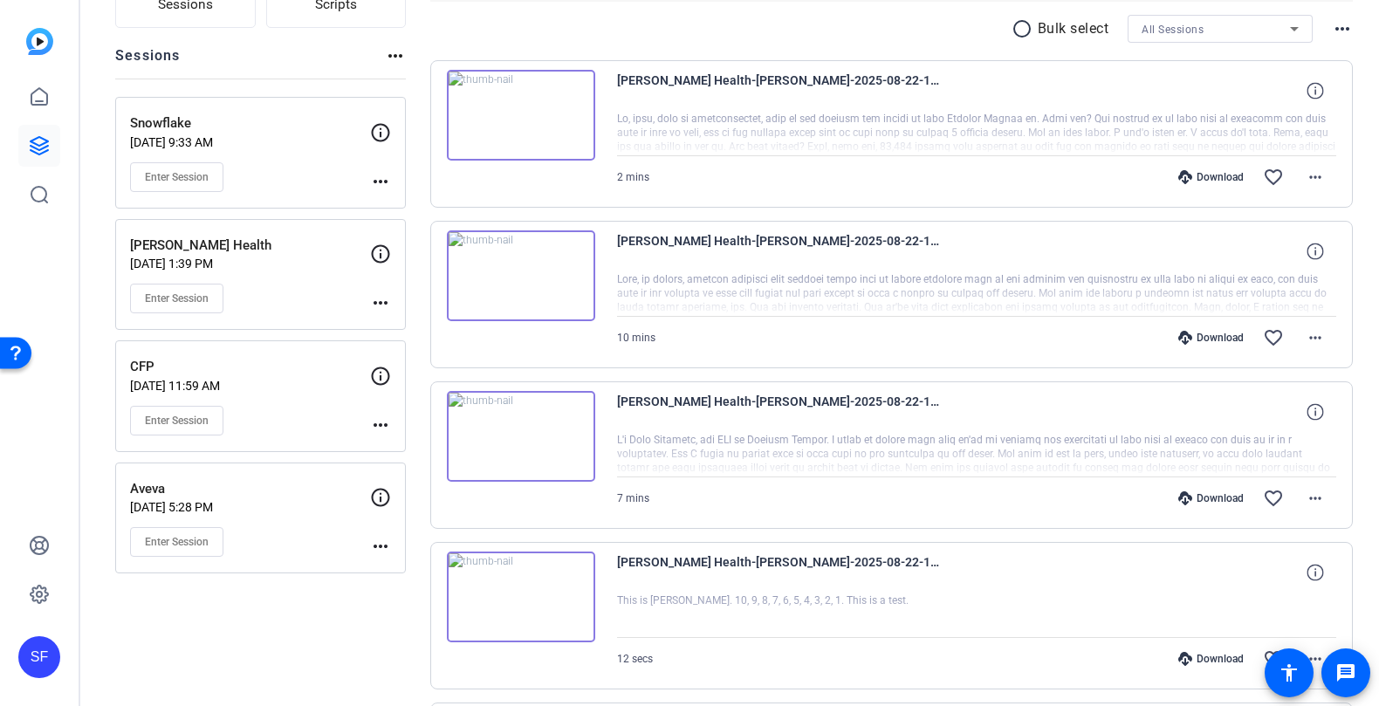
scroll to position [171, 0]
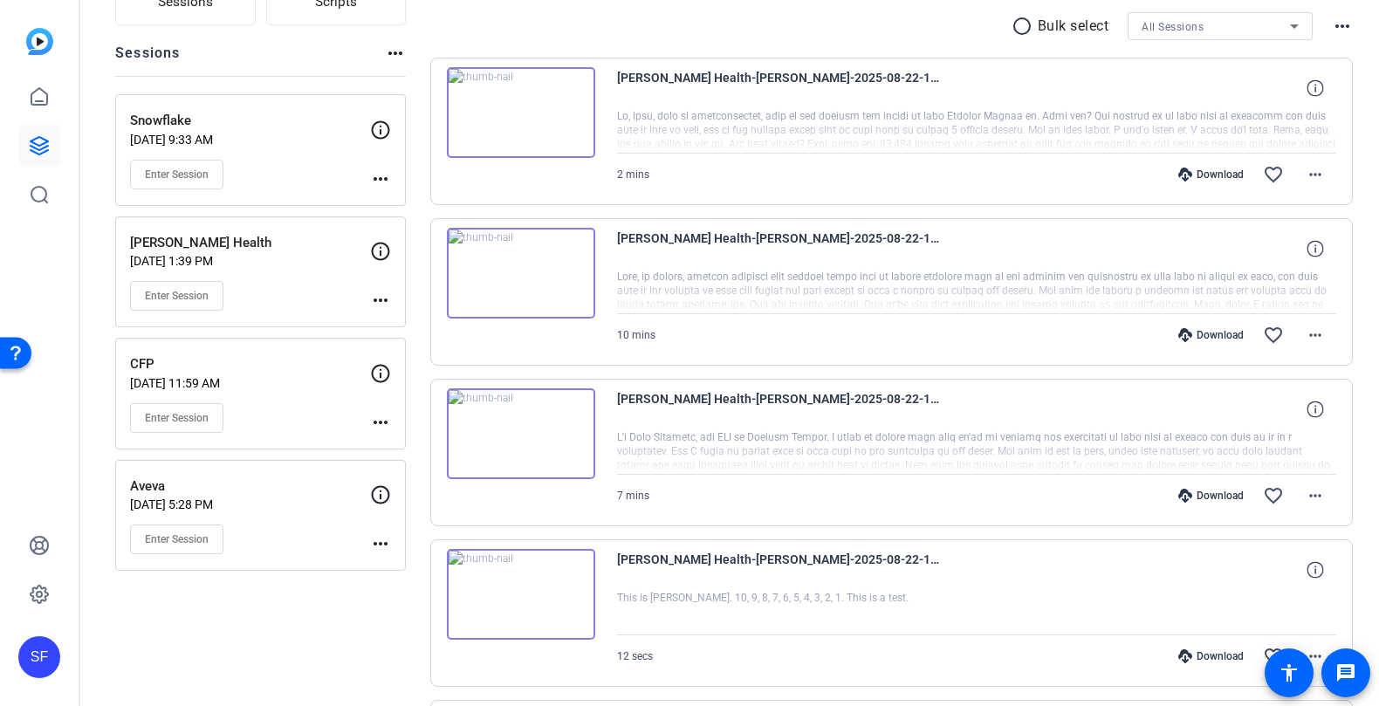
click at [251, 478] on p "Aveva" at bounding box center [250, 487] width 240 height 20
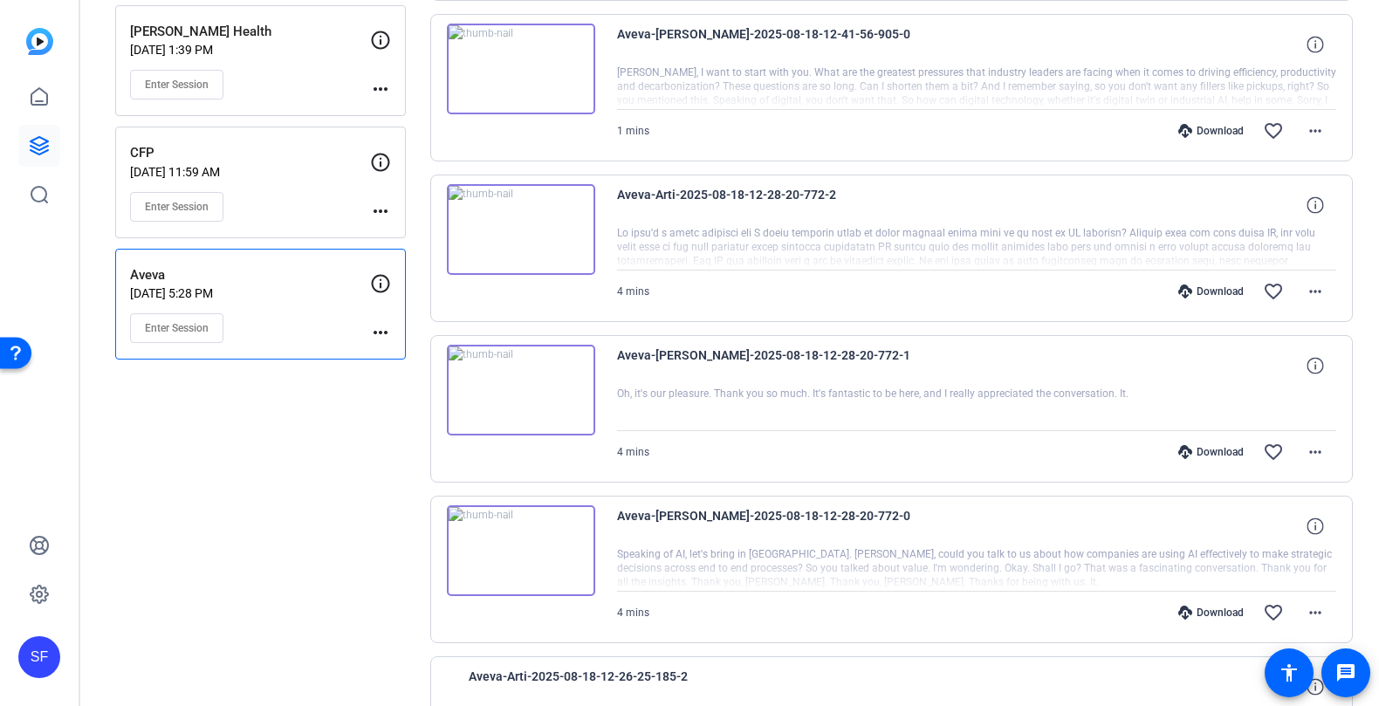
scroll to position [0, 0]
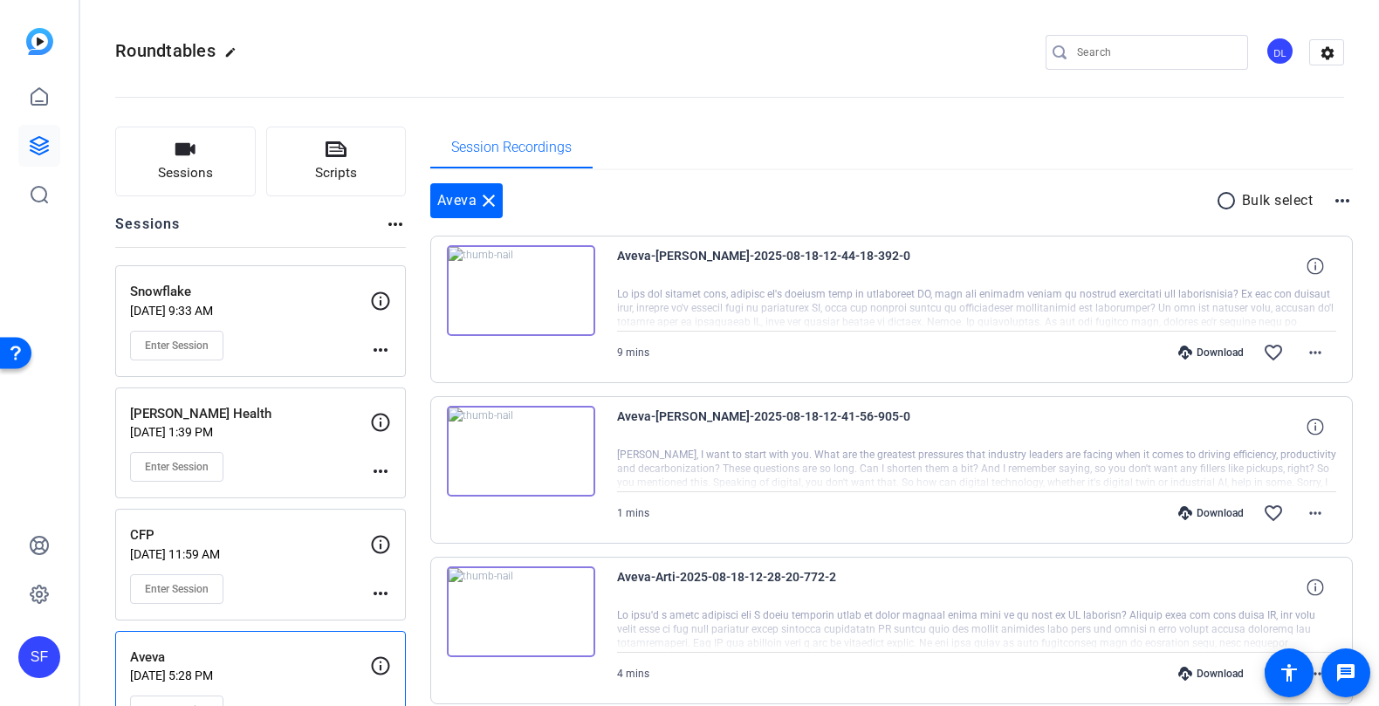
click at [278, 432] on p "[DATE] 1:39 PM" at bounding box center [250, 432] width 240 height 14
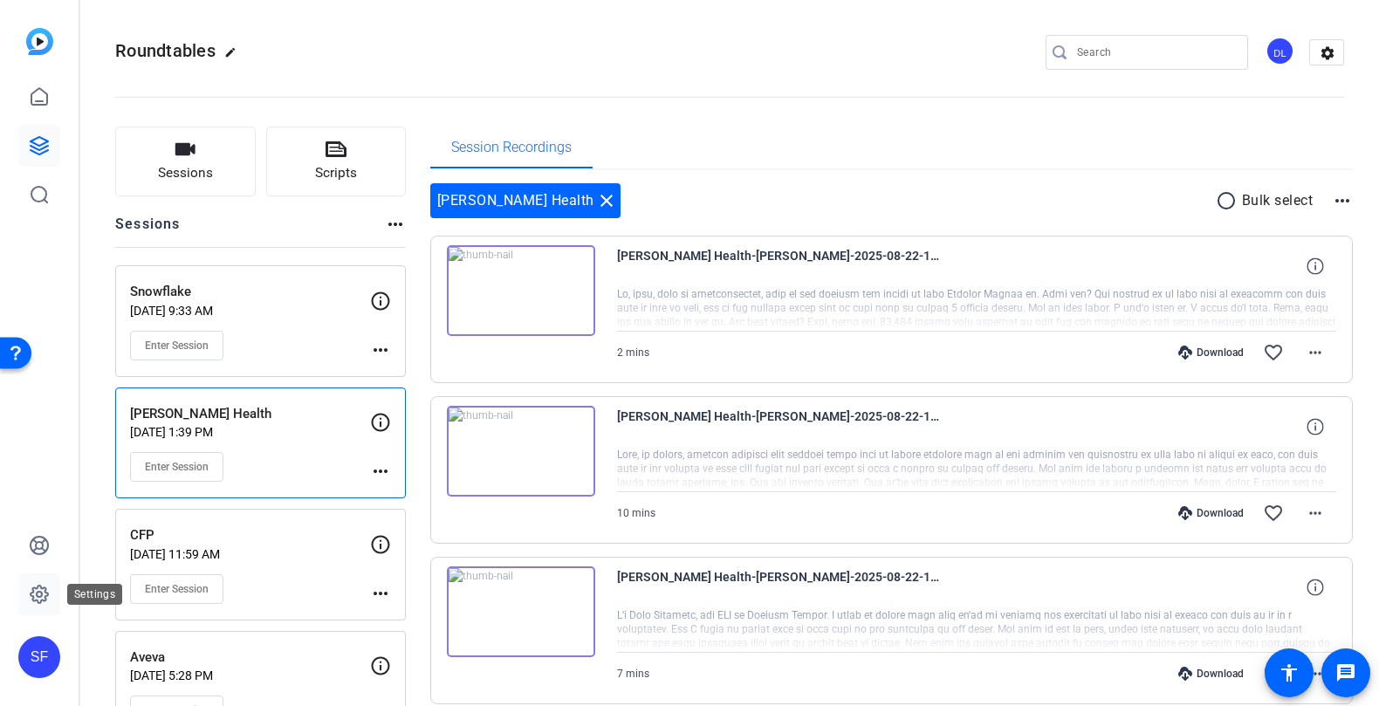
click at [38, 598] on icon at bounding box center [39, 594] width 21 height 21
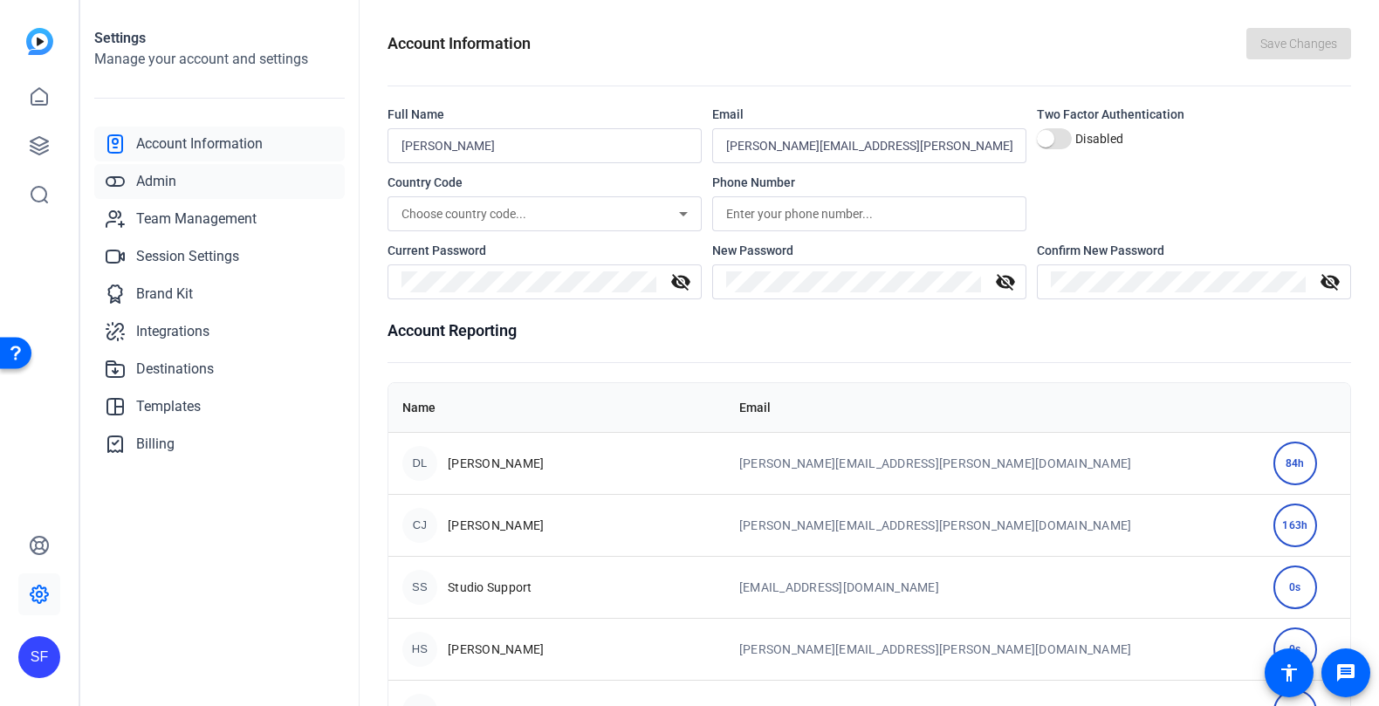
click at [218, 176] on link "Admin" at bounding box center [219, 181] width 251 height 35
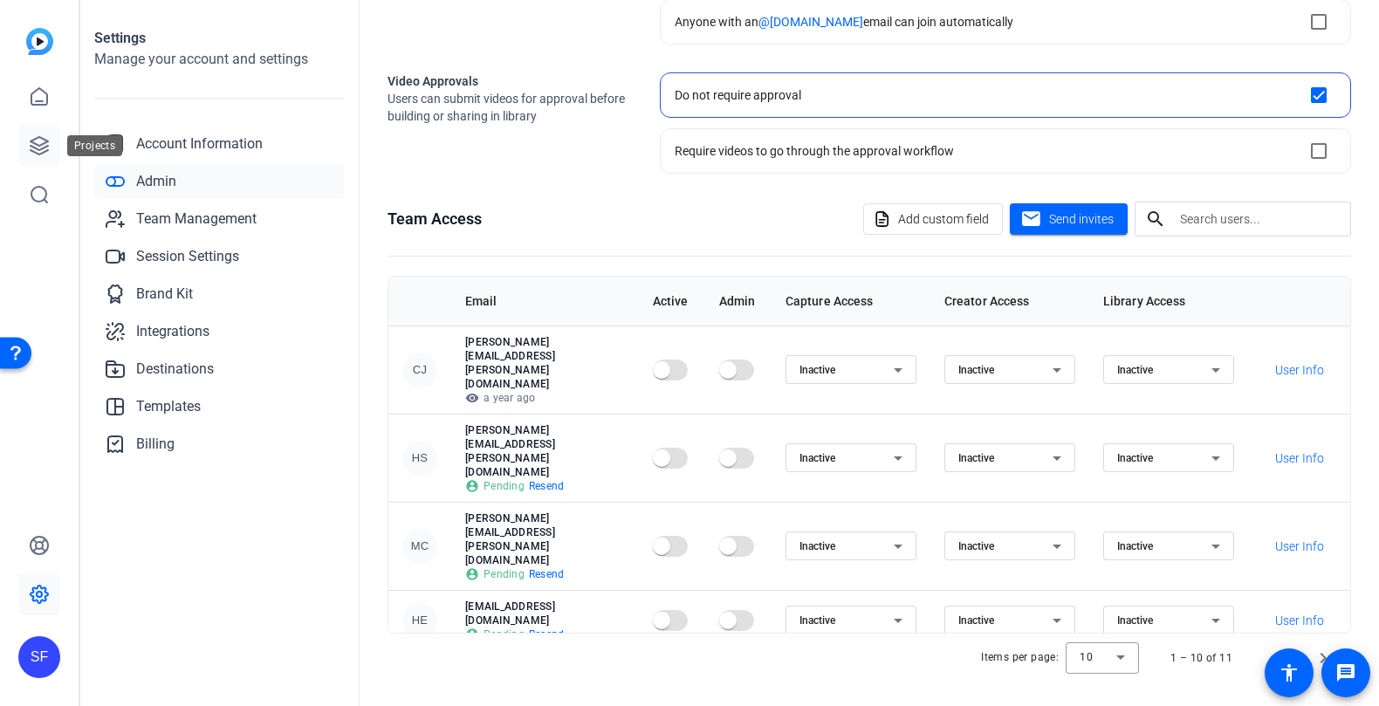
click at [39, 141] on icon at bounding box center [39, 145] width 21 height 21
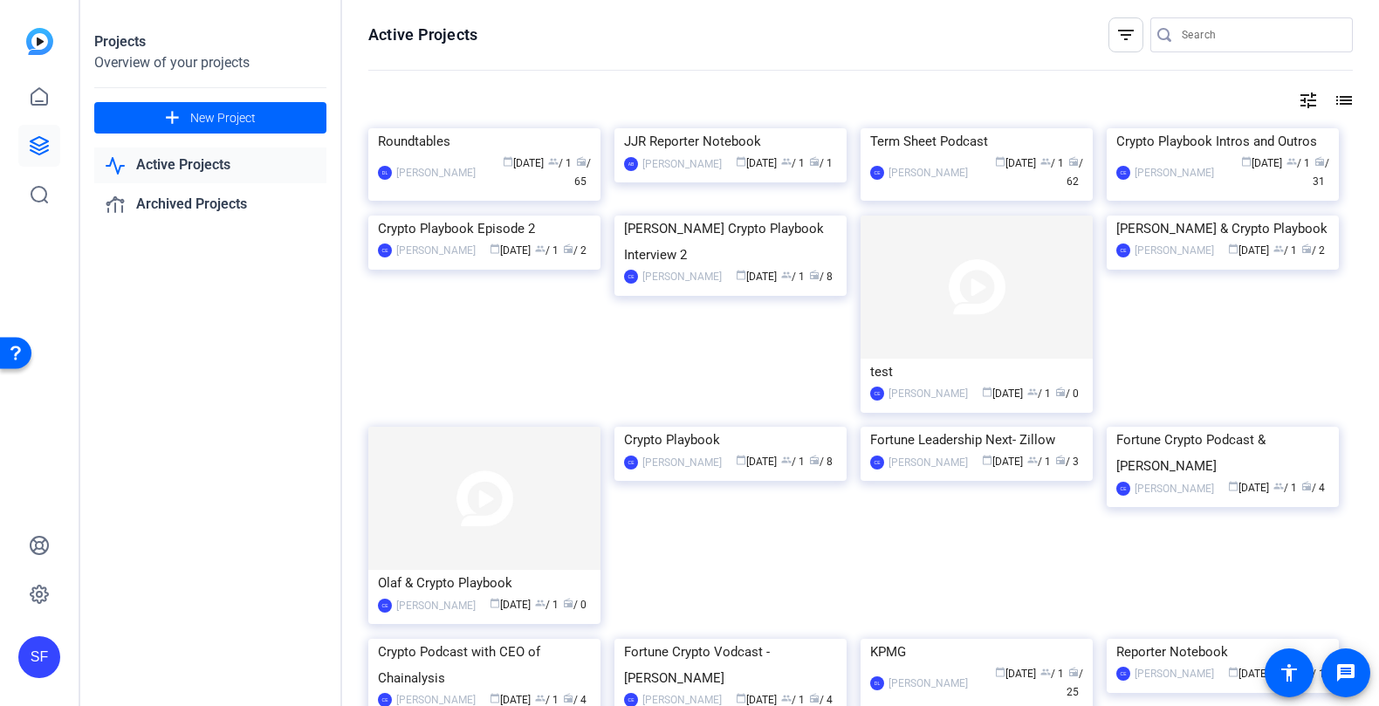
click at [192, 168] on link "Active Projects" at bounding box center [210, 166] width 232 height 36
click at [48, 141] on icon at bounding box center [39, 145] width 21 height 21
click at [28, 145] on link at bounding box center [39, 146] width 42 height 42
click at [188, 168] on link "Active Projects" at bounding box center [210, 166] width 232 height 36
click at [215, 169] on link "Active Projects" at bounding box center [210, 166] width 232 height 36
